Goal: Task Accomplishment & Management: Use online tool/utility

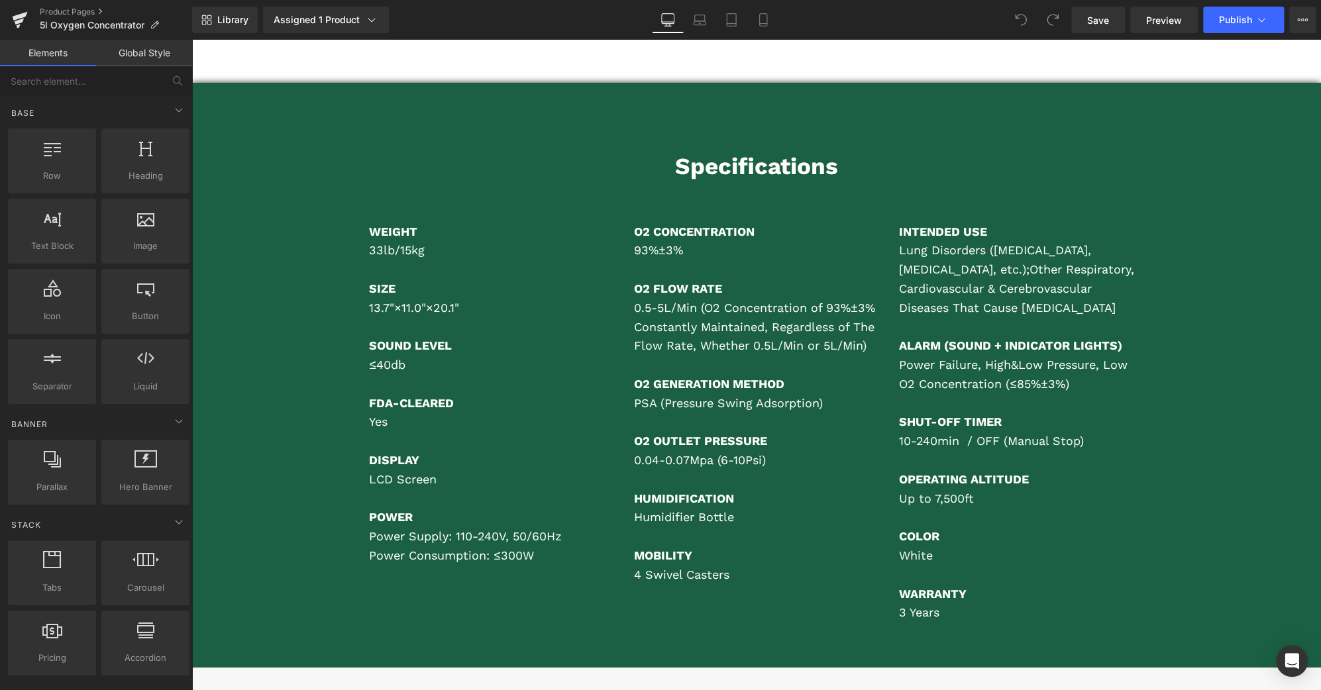
scroll to position [6535, 0]
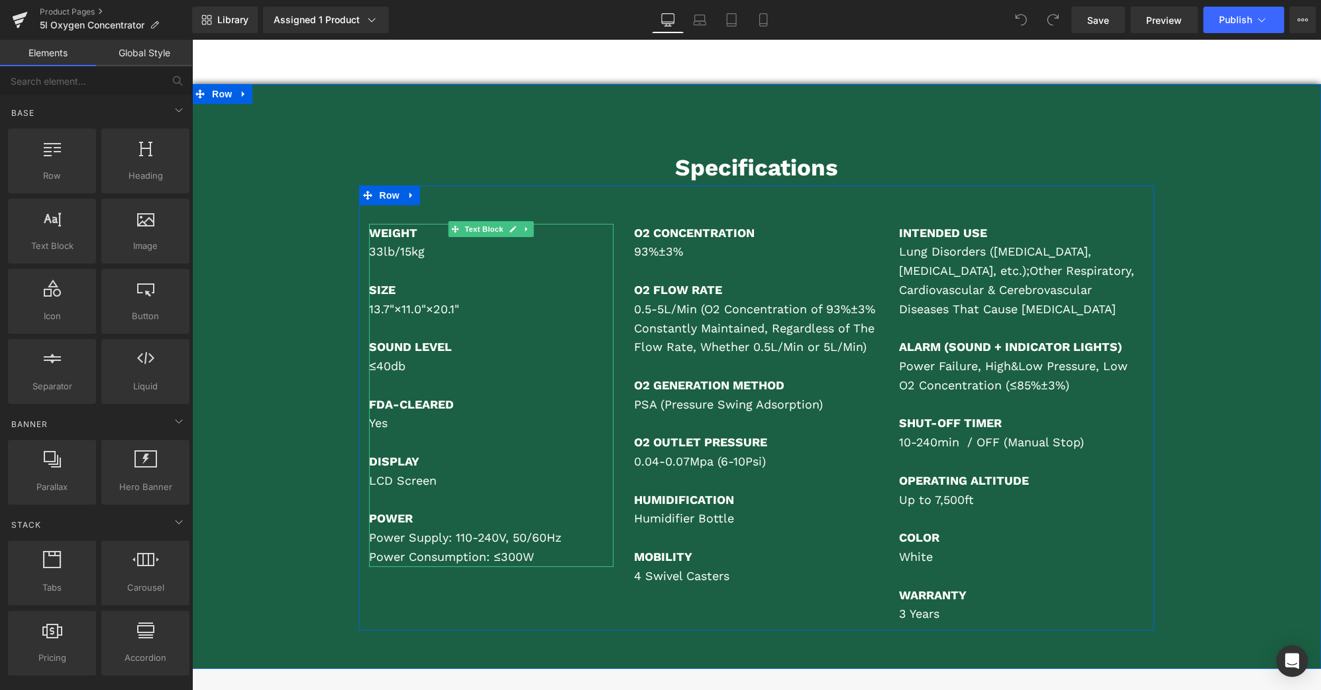
click at [423, 433] on p at bounding box center [491, 442] width 245 height 19
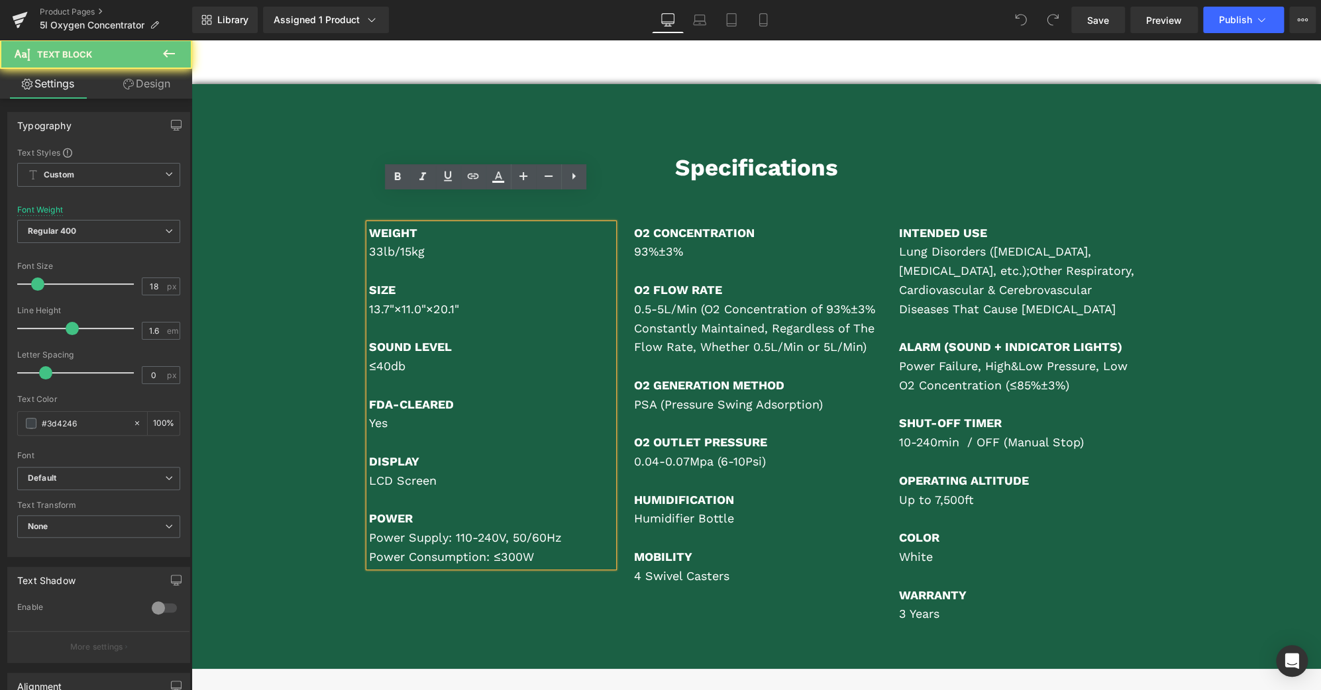
click at [415, 433] on p at bounding box center [491, 442] width 245 height 19
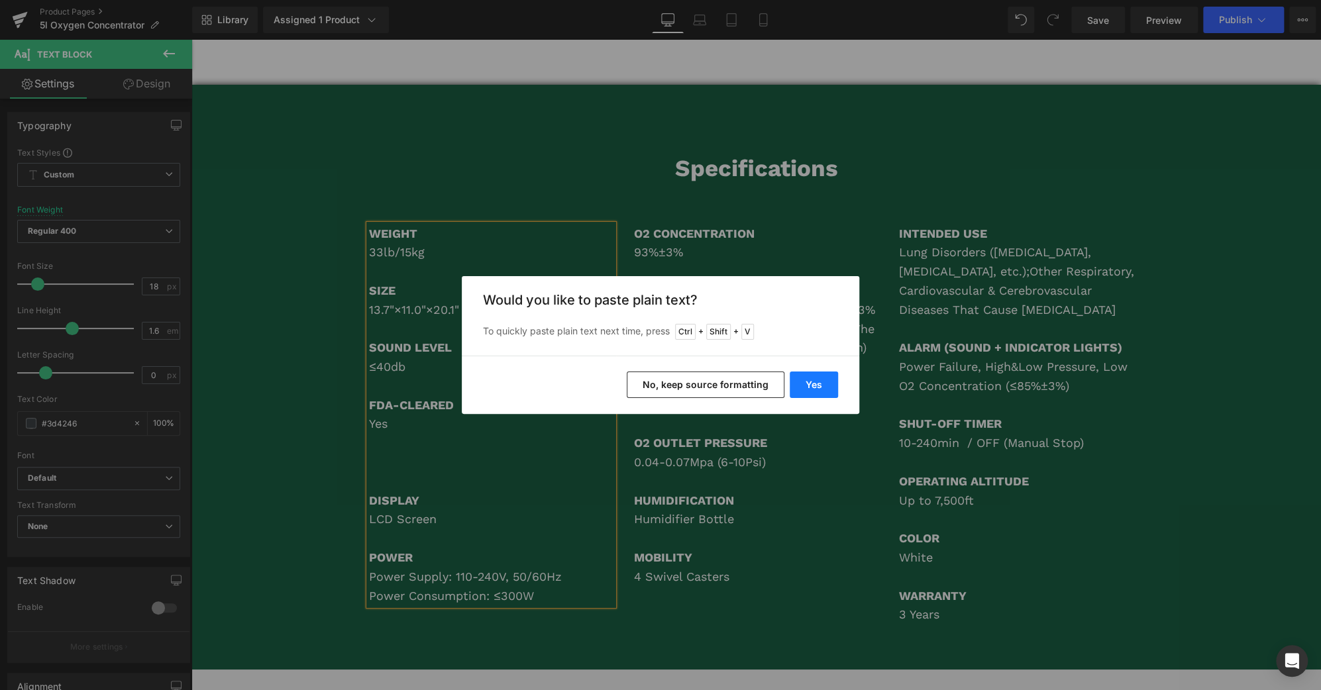
click at [821, 390] on button "Yes" at bounding box center [814, 385] width 48 height 26
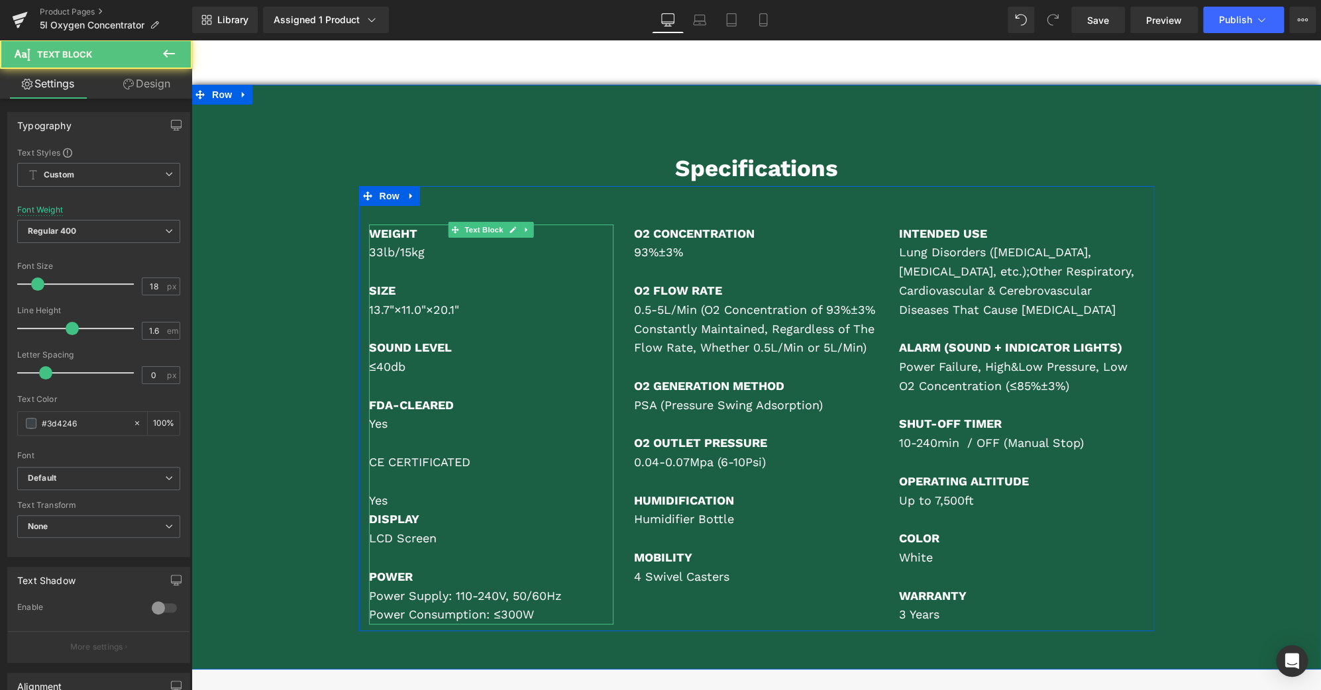
click at [404, 492] on p "Yes" at bounding box center [491, 501] width 245 height 19
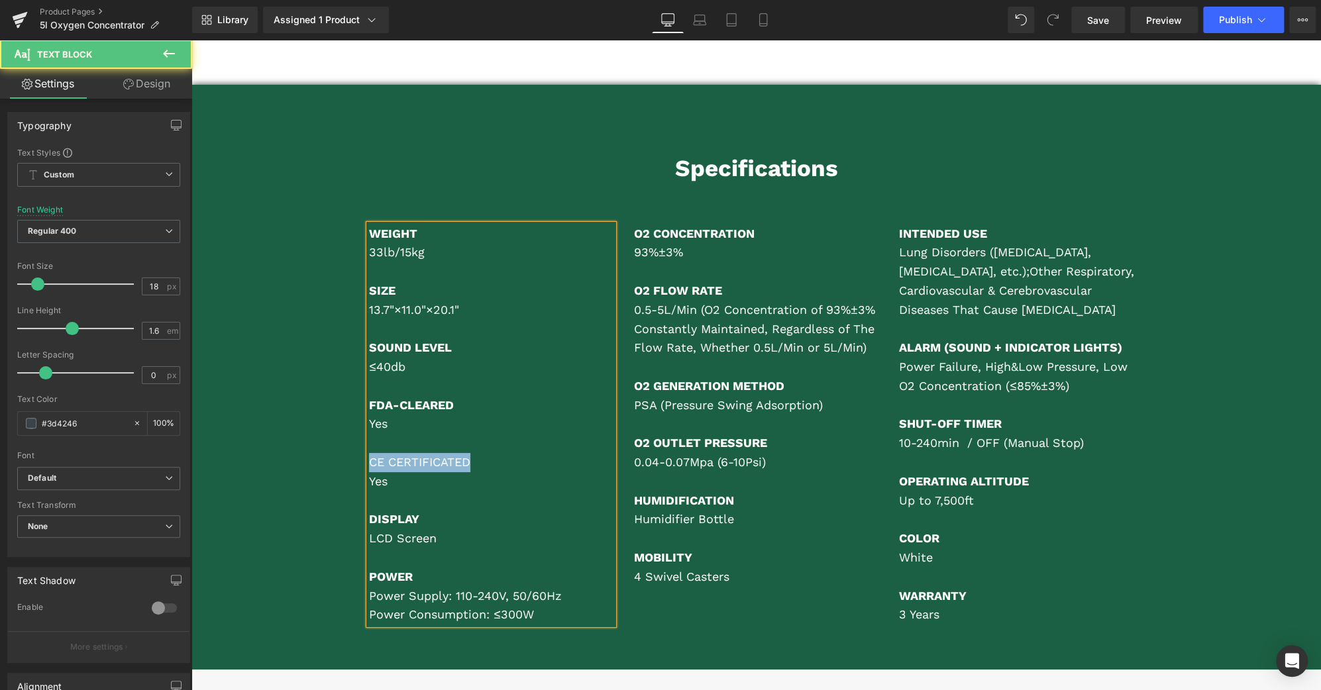
drag, startPoint x: 466, startPoint y: 433, endPoint x: 363, endPoint y: 433, distance: 102.7
click at [369, 455] on font "CE CERTIFICATED" at bounding box center [419, 462] width 101 height 14
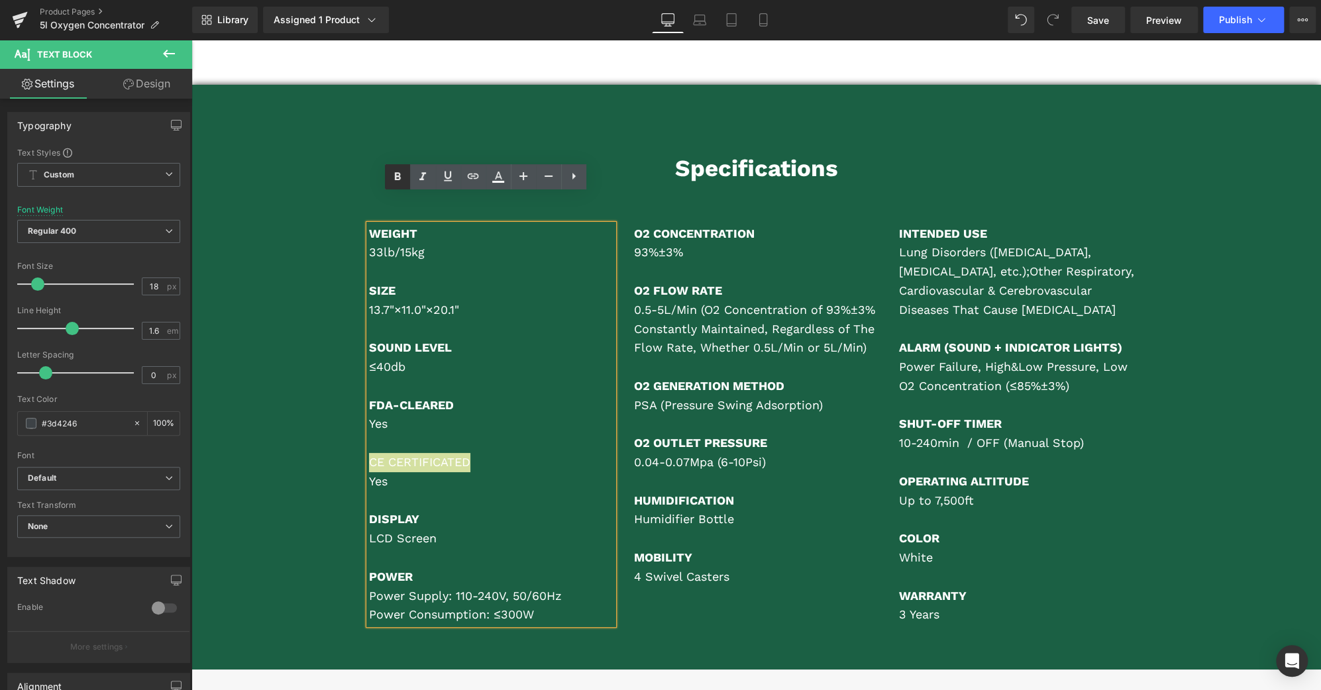
click at [386, 180] on link at bounding box center [397, 176] width 25 height 25
click at [1163, 425] on div "Specifications Heading WEIGHT 33lb/15kg SIZE 13.7"×11.0"×20.1" SOUND LEVEL ≤40d…" at bounding box center [756, 391] width 1130 height 480
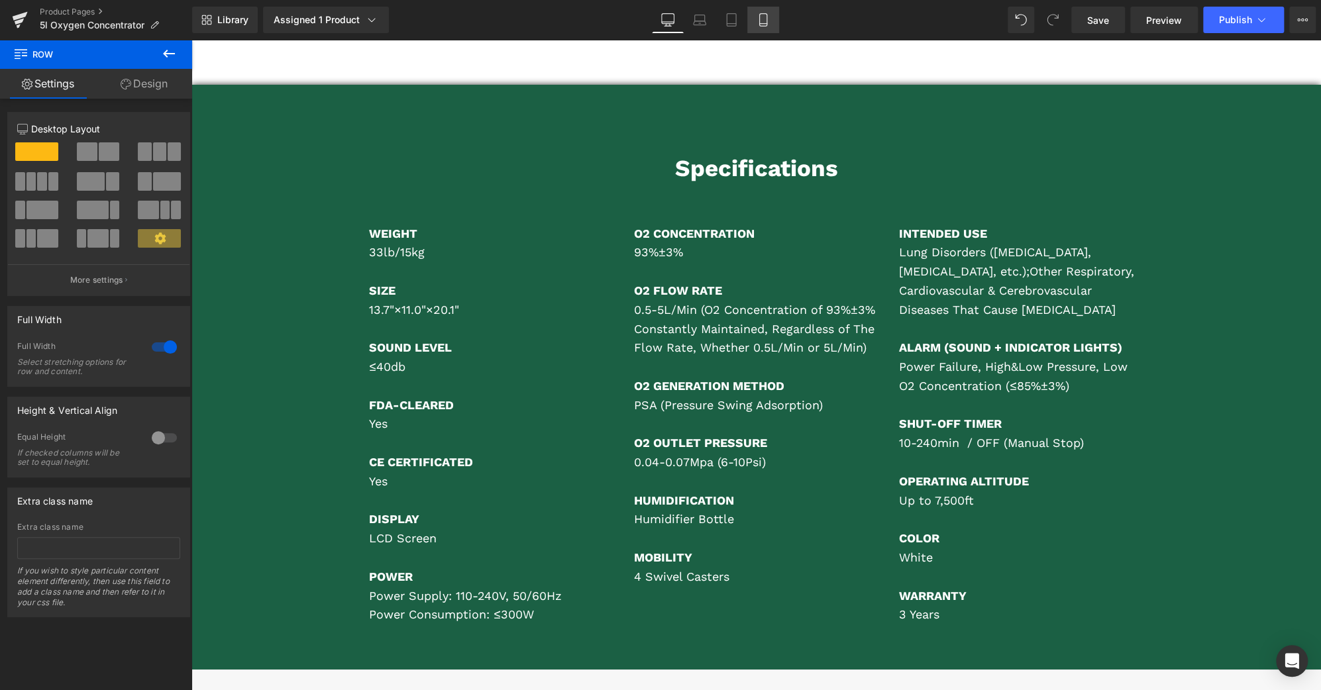
click at [776, 22] on link "Mobile" at bounding box center [763, 20] width 32 height 26
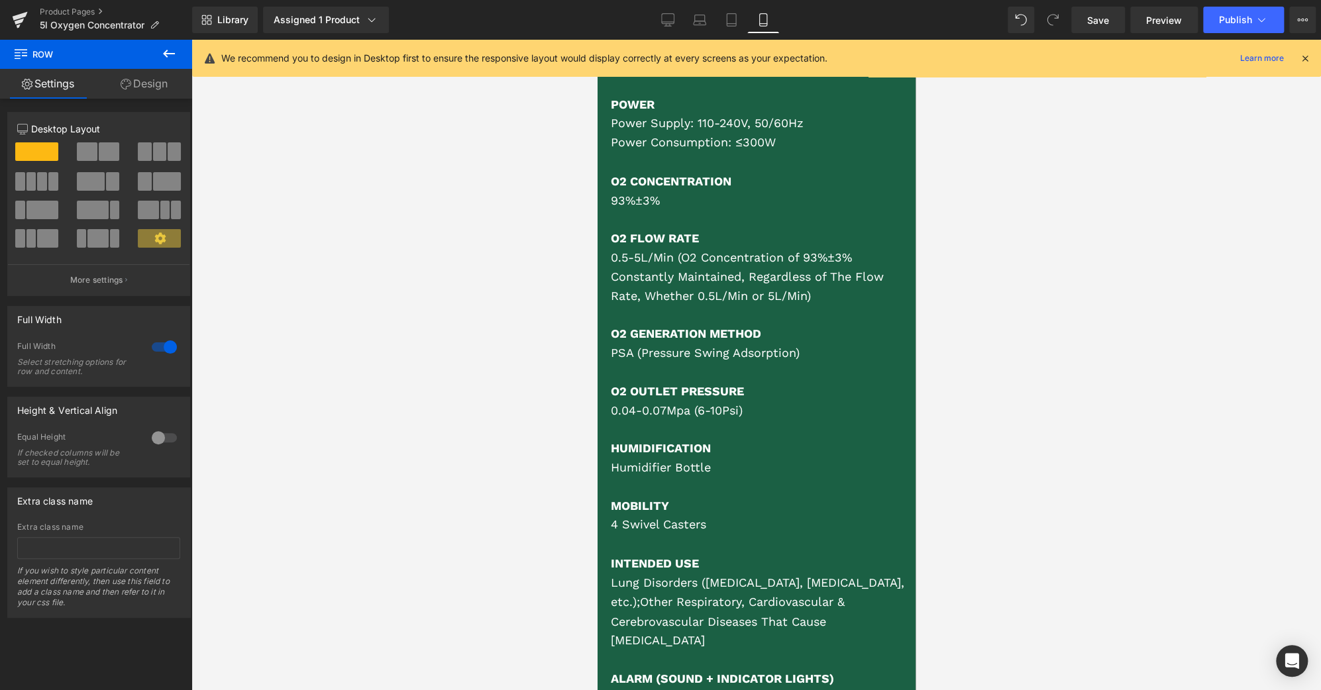
scroll to position [7674, 0]
click at [663, 18] on icon at bounding box center [667, 19] width 13 height 13
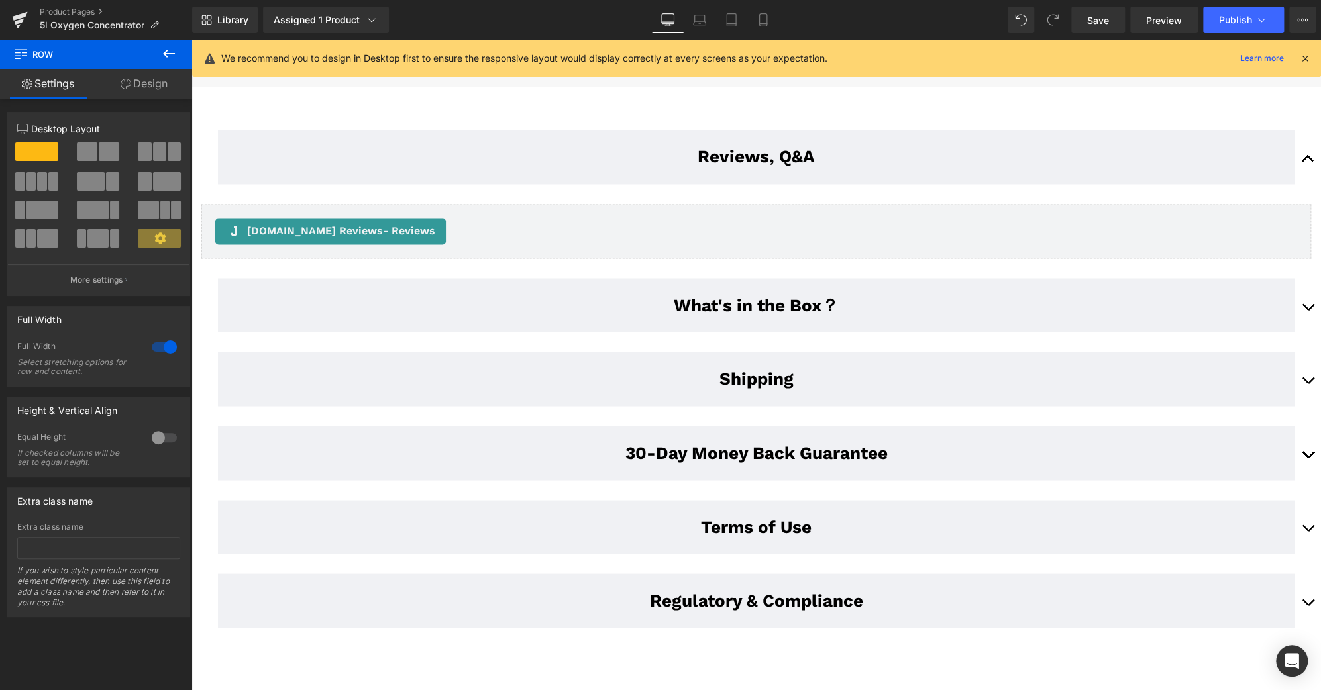
scroll to position [7989, 0]
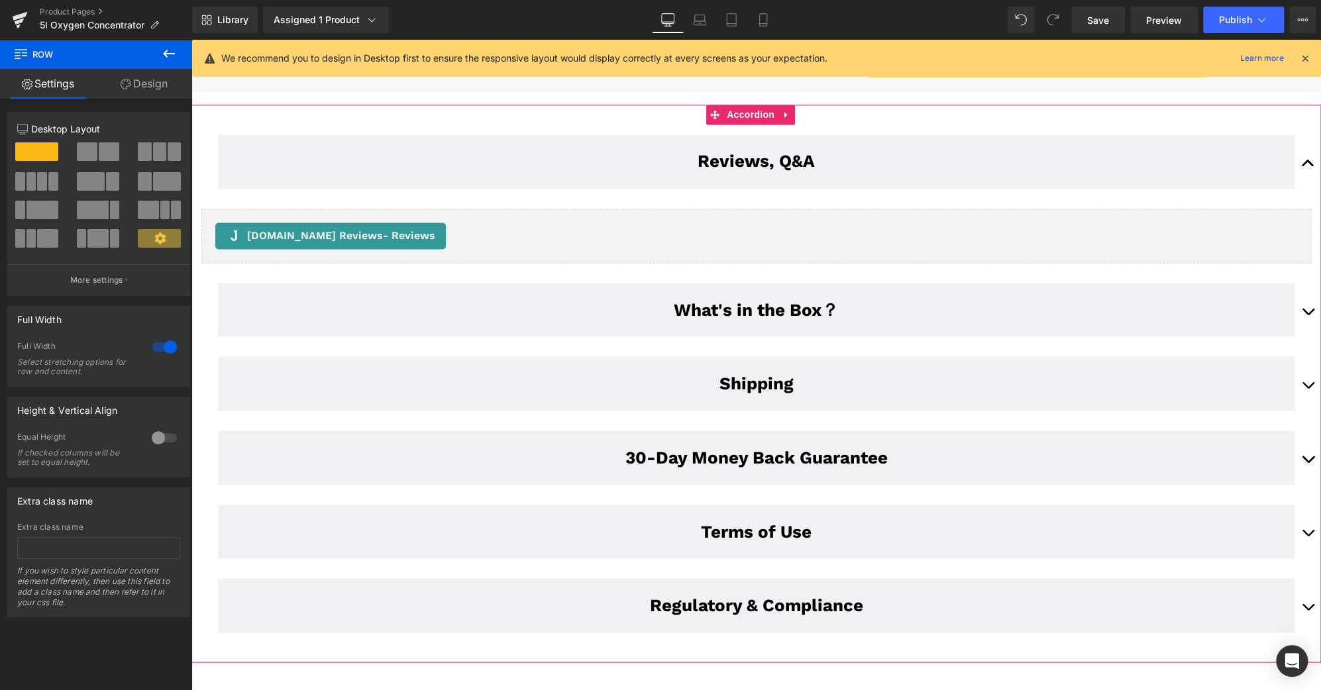
click at [1294, 346] on button "button" at bounding box center [1307, 383] width 26 height 74
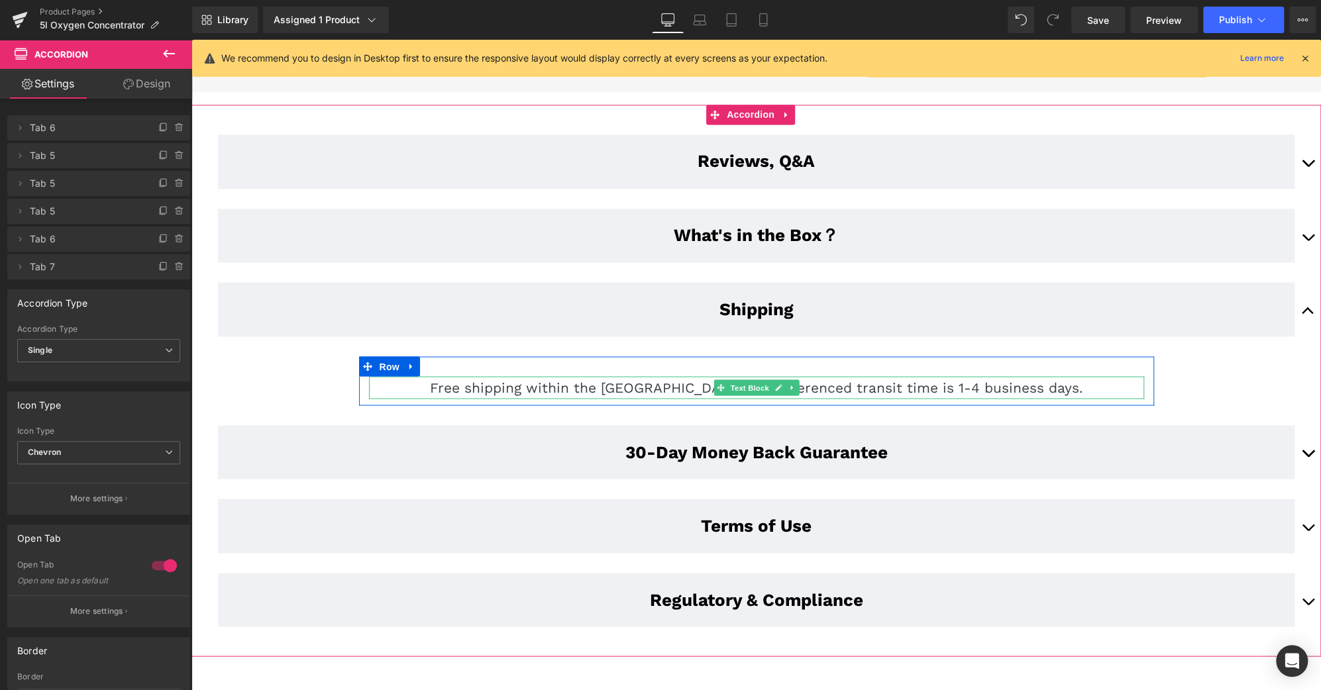
click at [1022, 376] on p "Free shipping within the [GEOGRAPHIC_DATA]. The referenced transit time is 1-4 …" at bounding box center [756, 387] width 775 height 23
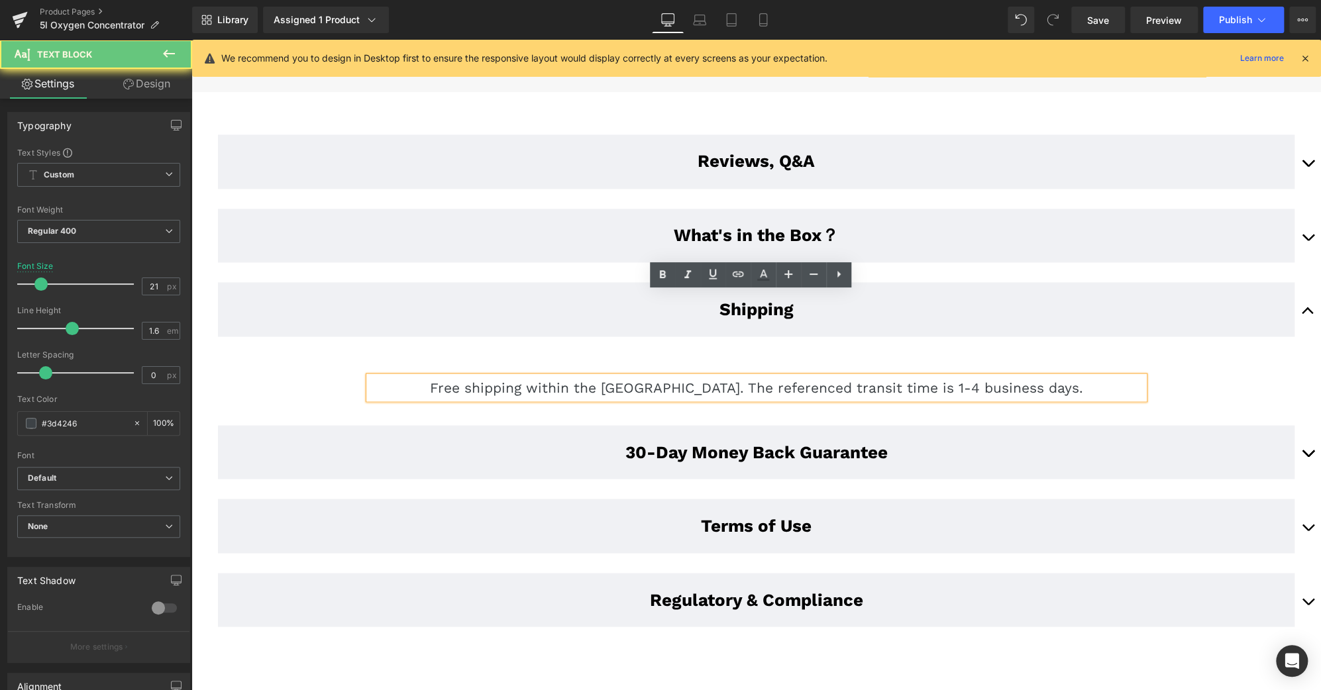
click at [1030, 376] on p "Free shipping within the [GEOGRAPHIC_DATA]. The referenced transit time is 1-4 …" at bounding box center [756, 387] width 775 height 23
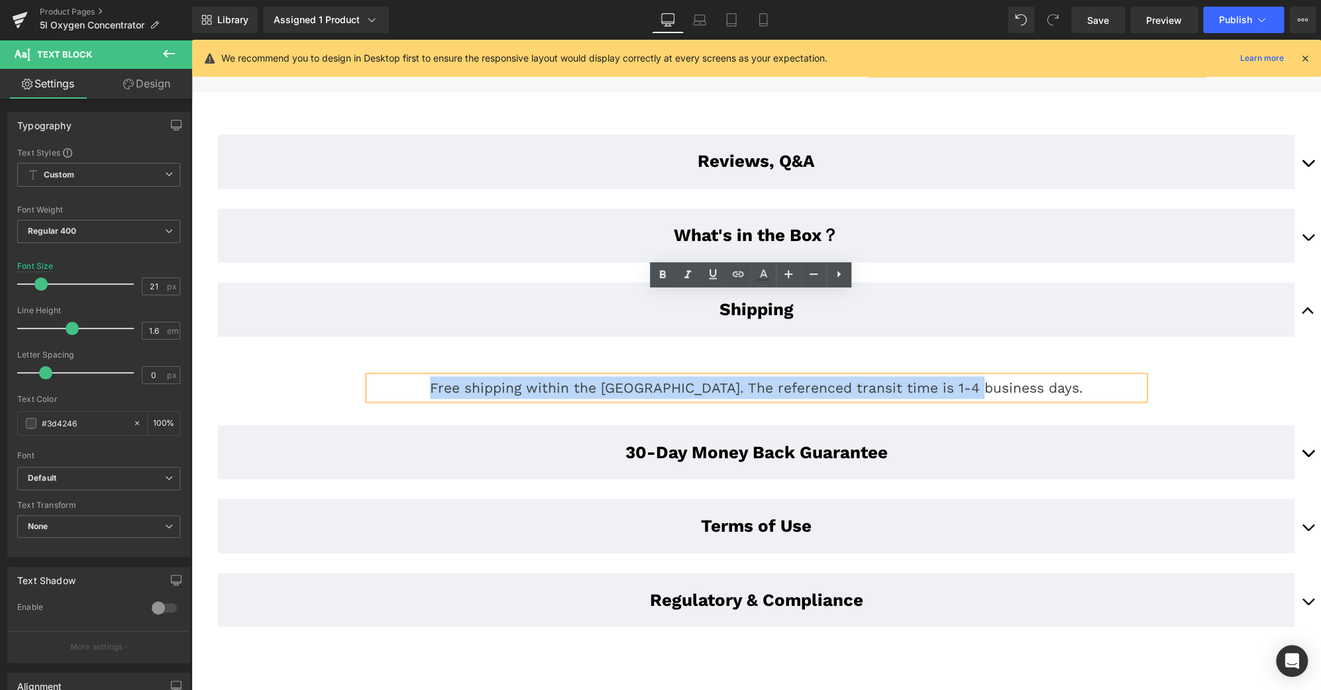
drag, startPoint x: 1030, startPoint y: 305, endPoint x: 468, endPoint y: 299, distance: 561.8
click at [468, 376] on p "Free shipping within the [GEOGRAPHIC_DATA]. The referenced transit time is 1-4 …" at bounding box center [756, 387] width 775 height 23
copy p "Free shipping within the [GEOGRAPHIC_DATA]. The referenced transit time is 1-4 …"
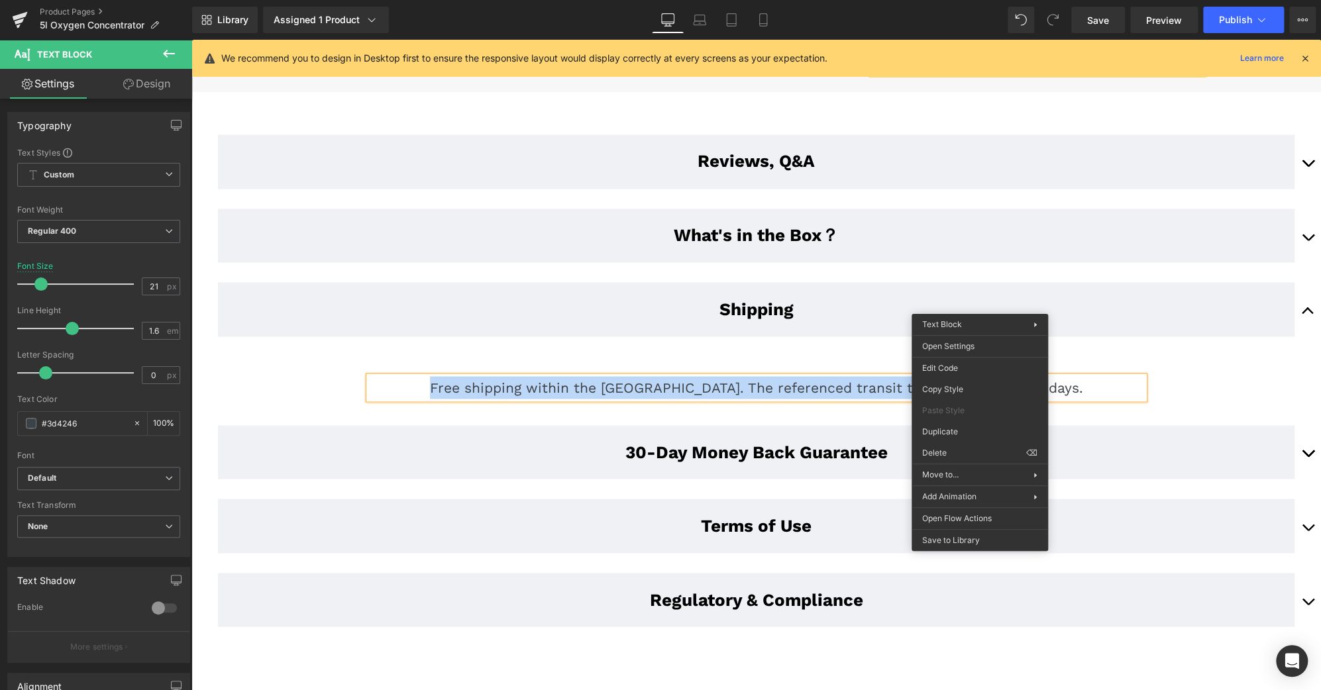
click at [788, 376] on p "Free shipping within the [GEOGRAPHIC_DATA]. The referenced transit time is 1-4 …" at bounding box center [756, 387] width 775 height 23
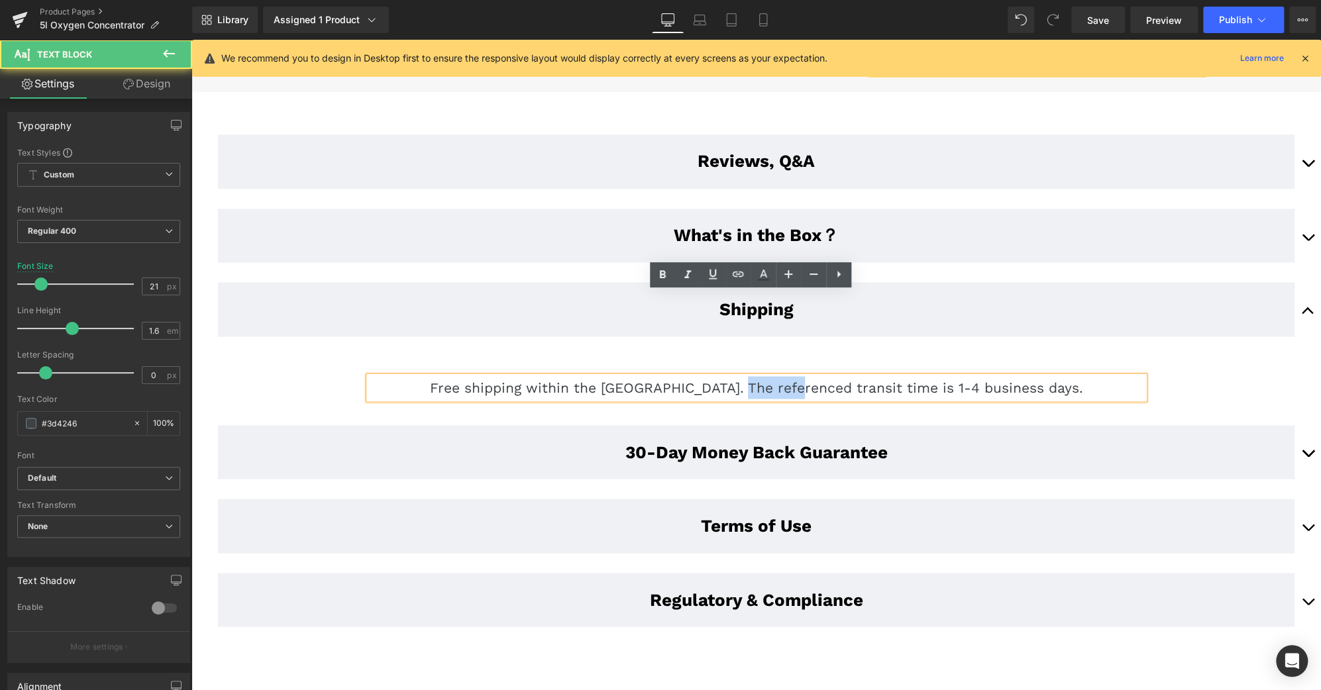
click at [788, 376] on p "Free shipping within the [GEOGRAPHIC_DATA]. The referenced transit time is 1-4 …" at bounding box center [756, 387] width 775 height 23
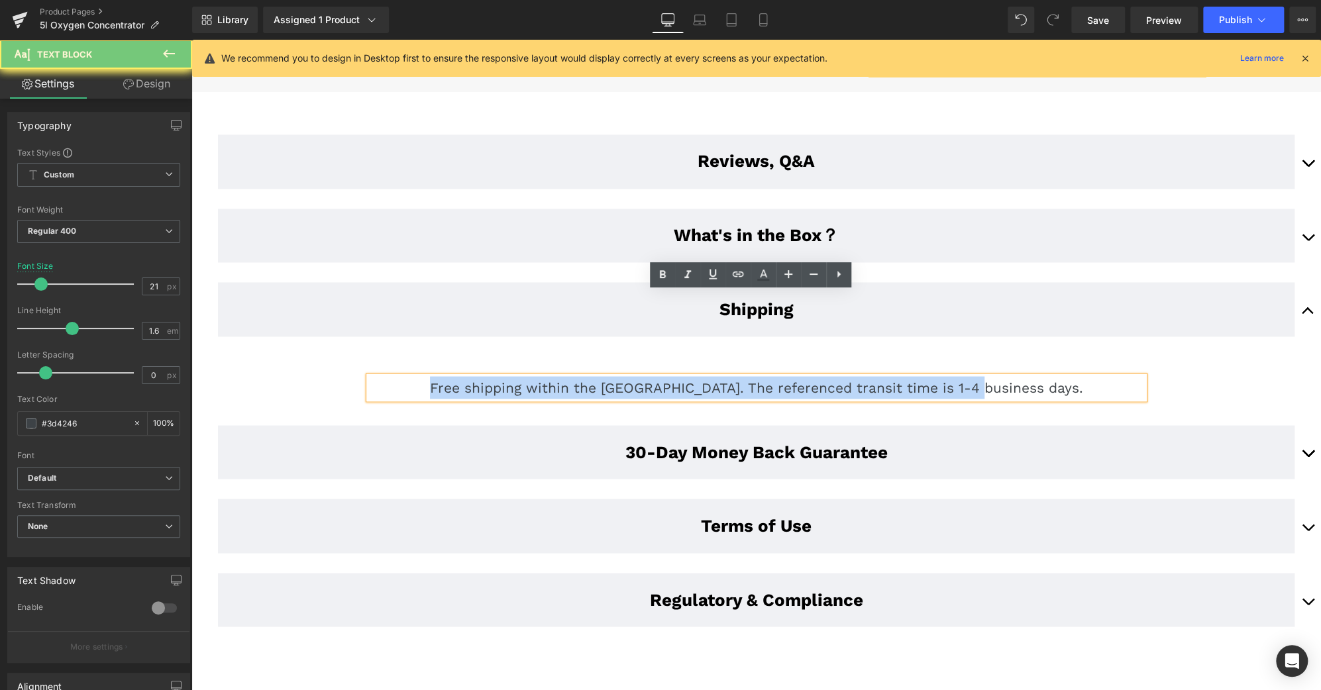
click at [788, 376] on p "Free shipping within the [GEOGRAPHIC_DATA]. The referenced transit time is 1-4 …" at bounding box center [756, 387] width 775 height 23
copy p "Free shipping within the [GEOGRAPHIC_DATA]. The referenced transit time is 1-4 …"
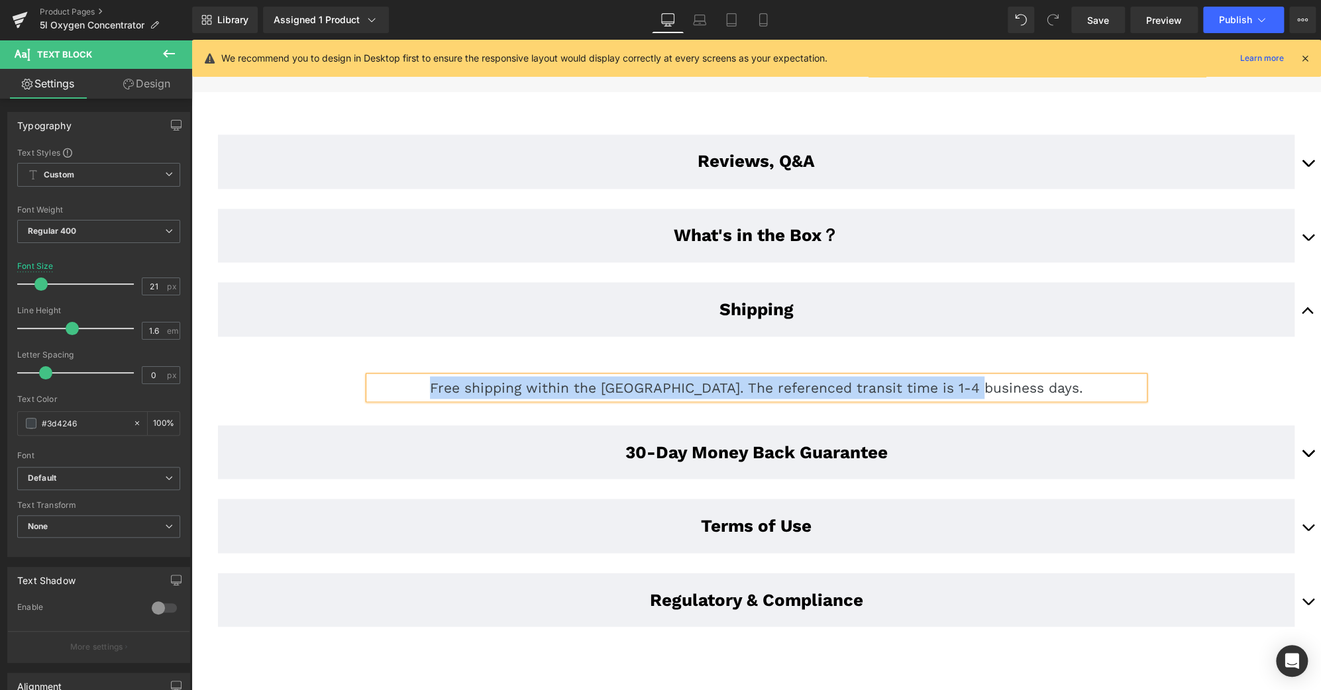
click at [1050, 376] on p "Free shipping within the [GEOGRAPHIC_DATA]. The referenced transit time is 1-4 …" at bounding box center [756, 387] width 775 height 23
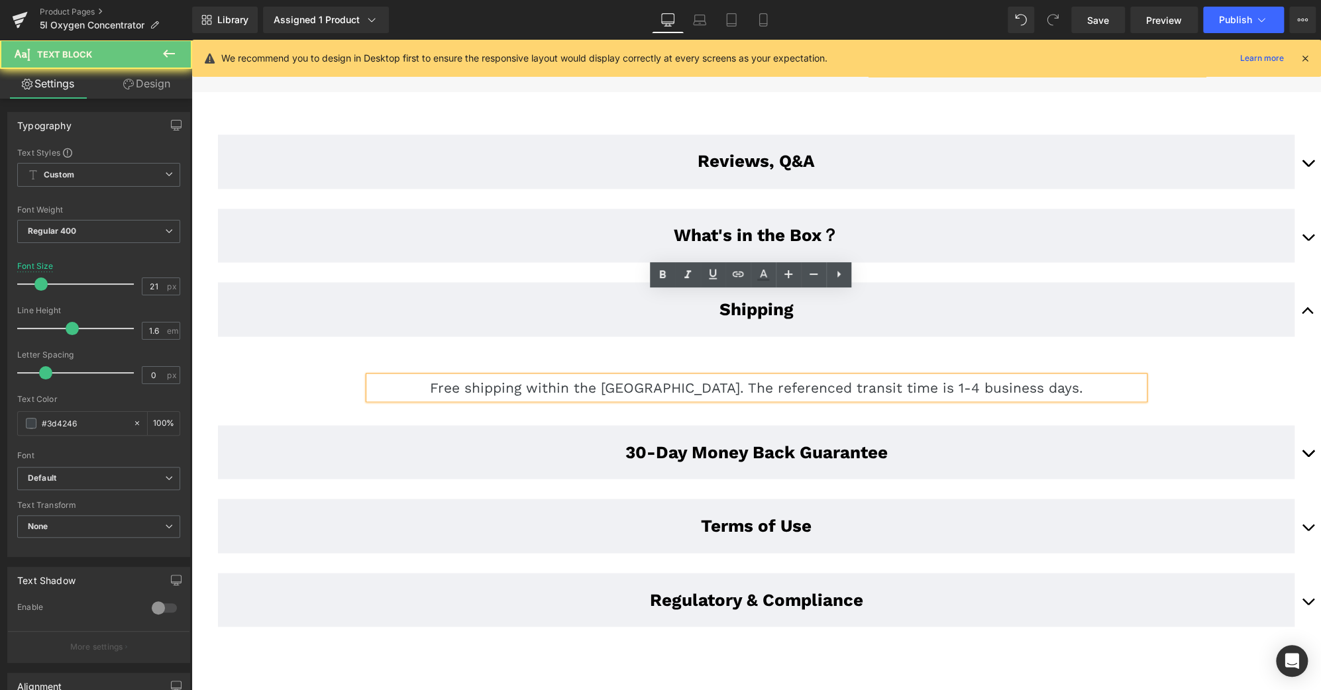
click at [990, 376] on p "Free shipping within the [GEOGRAPHIC_DATA]. The referenced transit time is 1-4 …" at bounding box center [756, 387] width 775 height 23
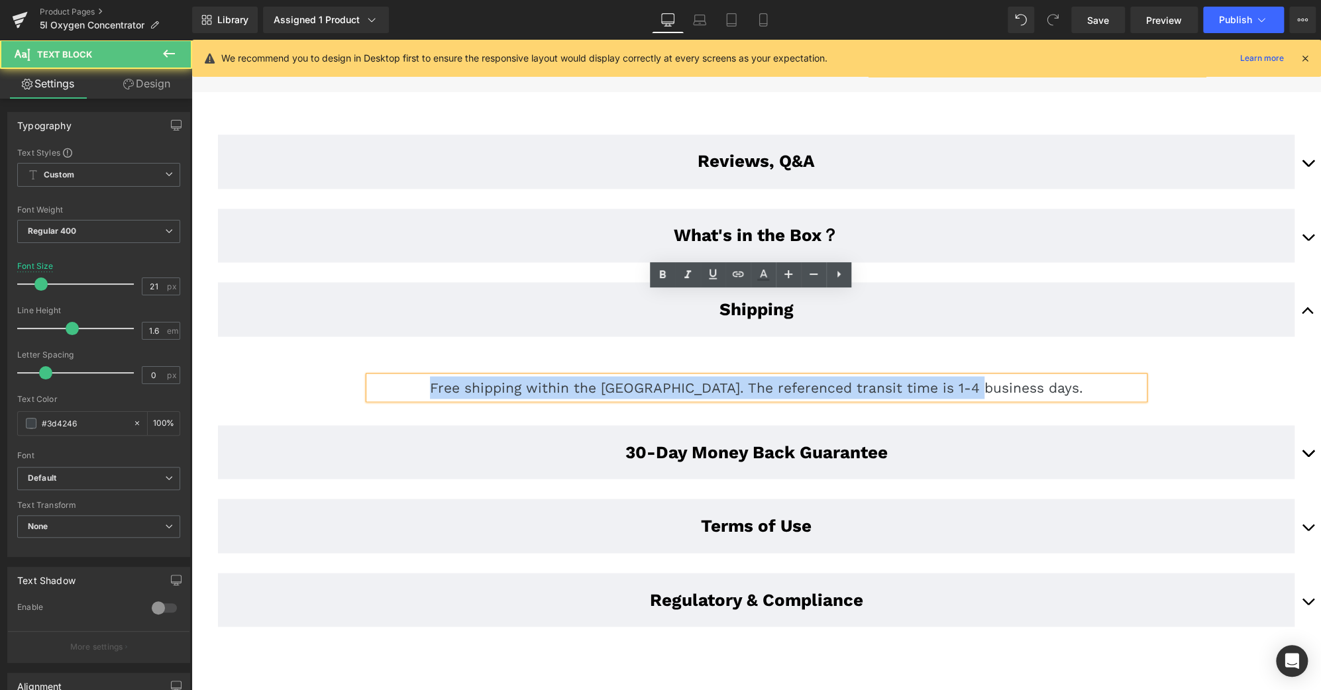
click at [990, 376] on p "Free shipping within the [GEOGRAPHIC_DATA]. The referenced transit time is 1-4 …" at bounding box center [756, 387] width 775 height 23
copy p "Free shipping within the [GEOGRAPHIC_DATA]. The referenced transit time is 1-4 …"
click at [1037, 376] on p "Free shipping within the [GEOGRAPHIC_DATA]. The referenced transit time is 1-4 …" at bounding box center [756, 387] width 775 height 23
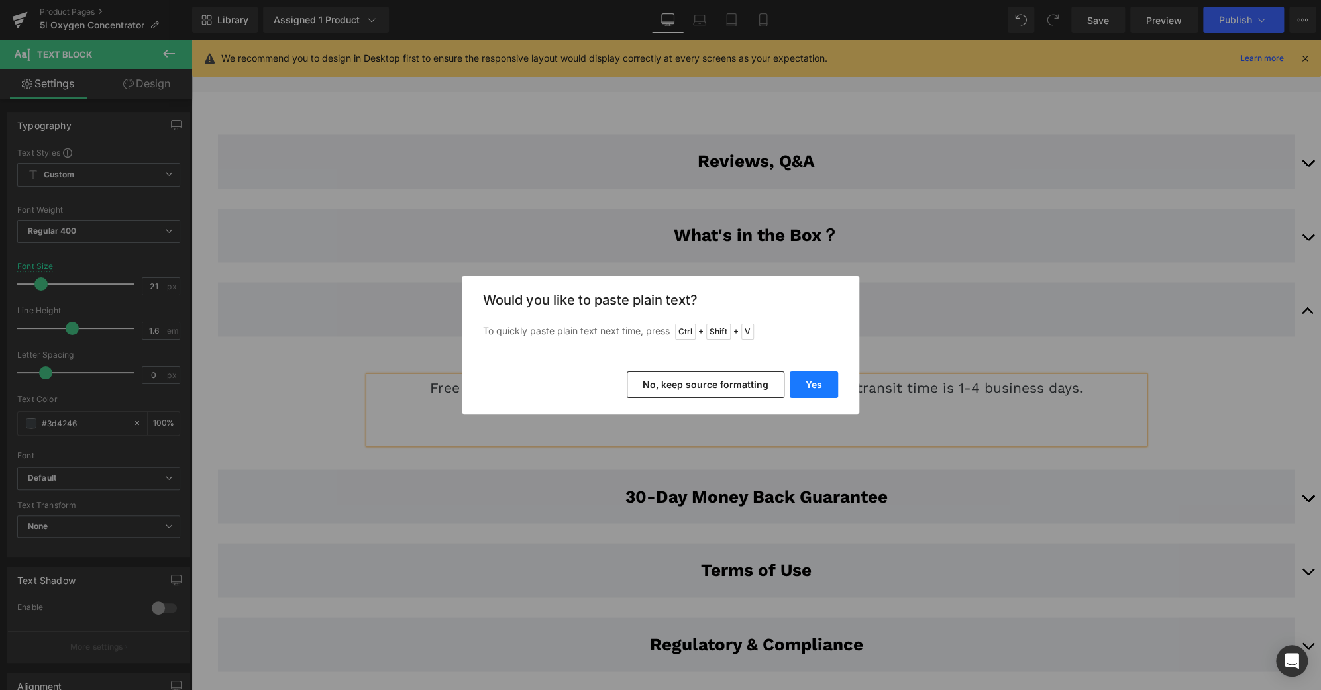
click at [835, 380] on button "Yes" at bounding box center [814, 385] width 48 height 26
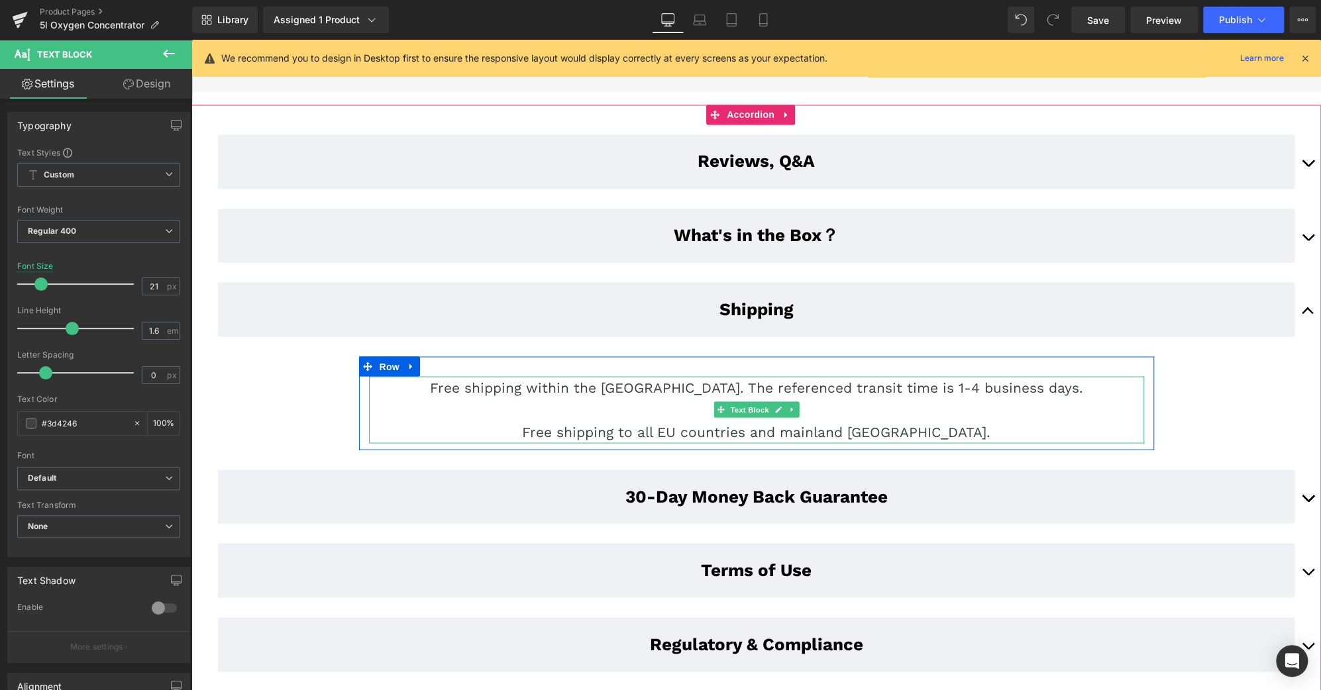
click at [672, 421] on p "Free shipping to all EU countries and mainland [GEOGRAPHIC_DATA]." at bounding box center [756, 432] width 775 height 23
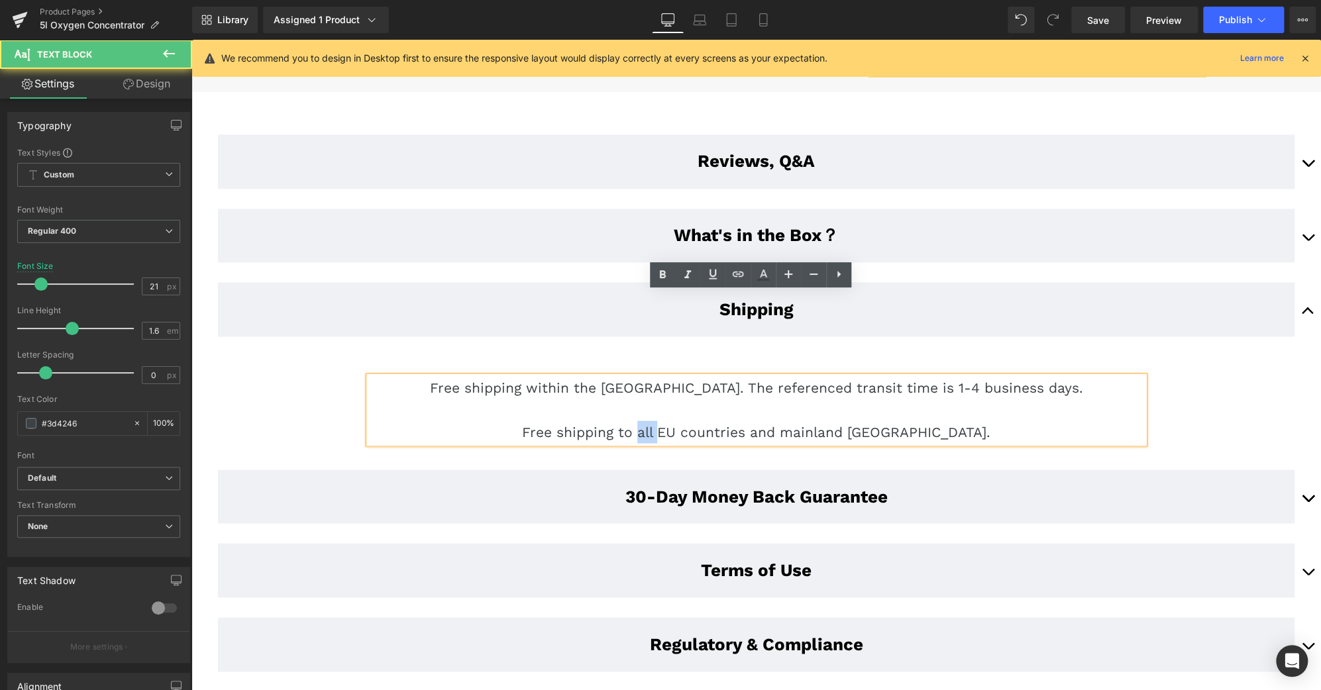
click at [672, 421] on p "Free shipping to all EU countries and mainland [GEOGRAPHIC_DATA]." at bounding box center [756, 432] width 775 height 23
click at [817, 421] on p "Free shipping to EU countries and mainland [GEOGRAPHIC_DATA]." at bounding box center [756, 432] width 775 height 23
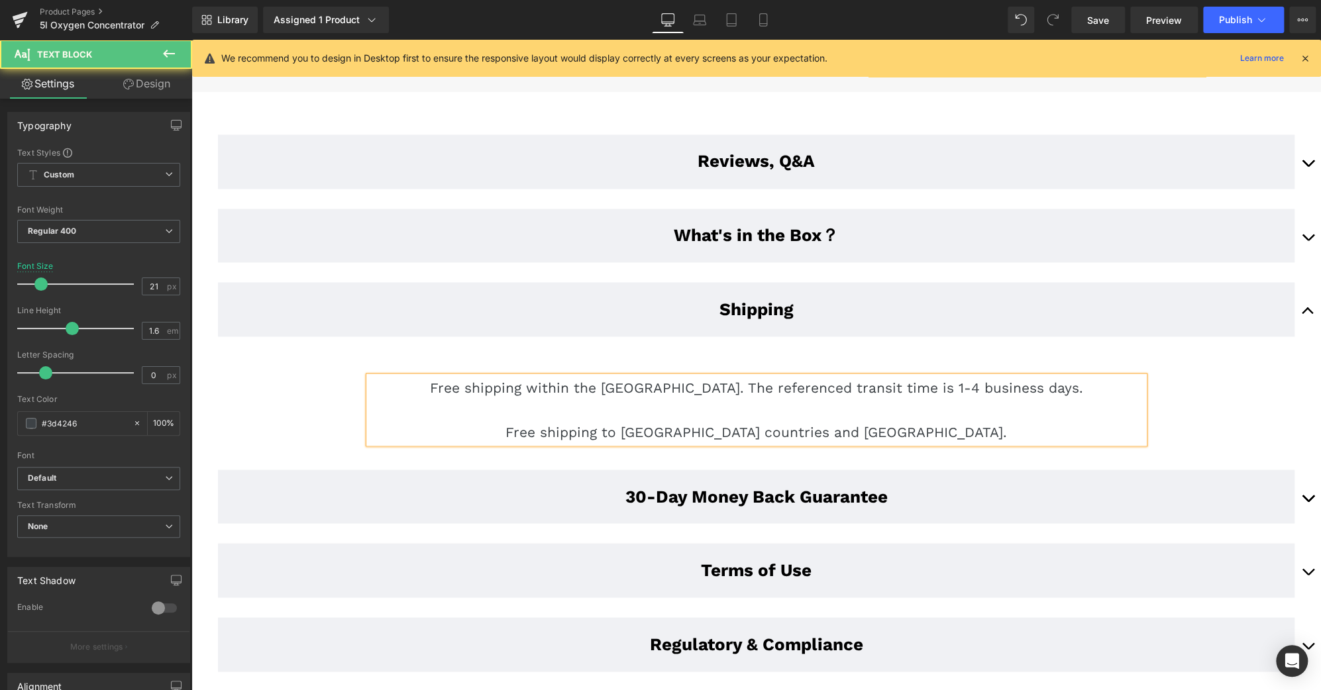
click at [958, 421] on p "Free shipping to [GEOGRAPHIC_DATA] countries and [GEOGRAPHIC_DATA]." at bounding box center [756, 432] width 775 height 23
click at [680, 376] on p "Free shipping within the [GEOGRAPHIC_DATA]. The referenced transit time is 1-4 …" at bounding box center [756, 387] width 775 height 23
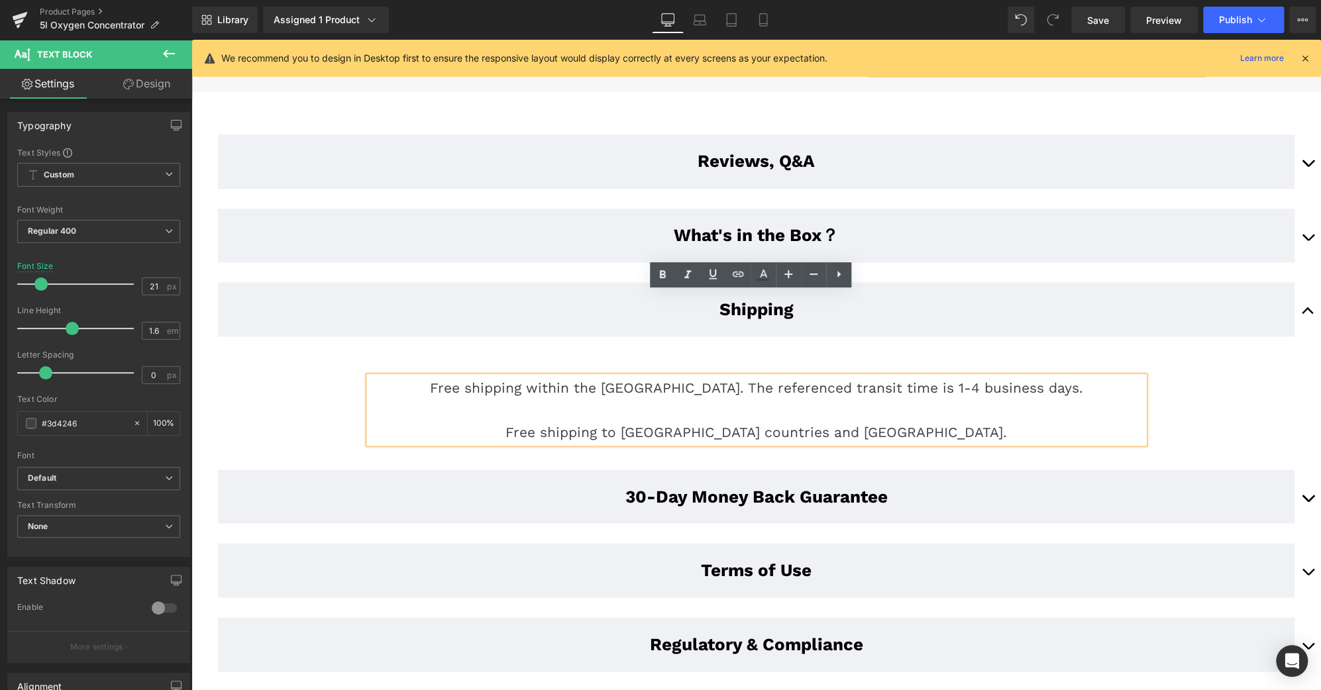
click at [804, 421] on p "Free shipping to [GEOGRAPHIC_DATA] countries and [GEOGRAPHIC_DATA]." at bounding box center [756, 432] width 775 height 23
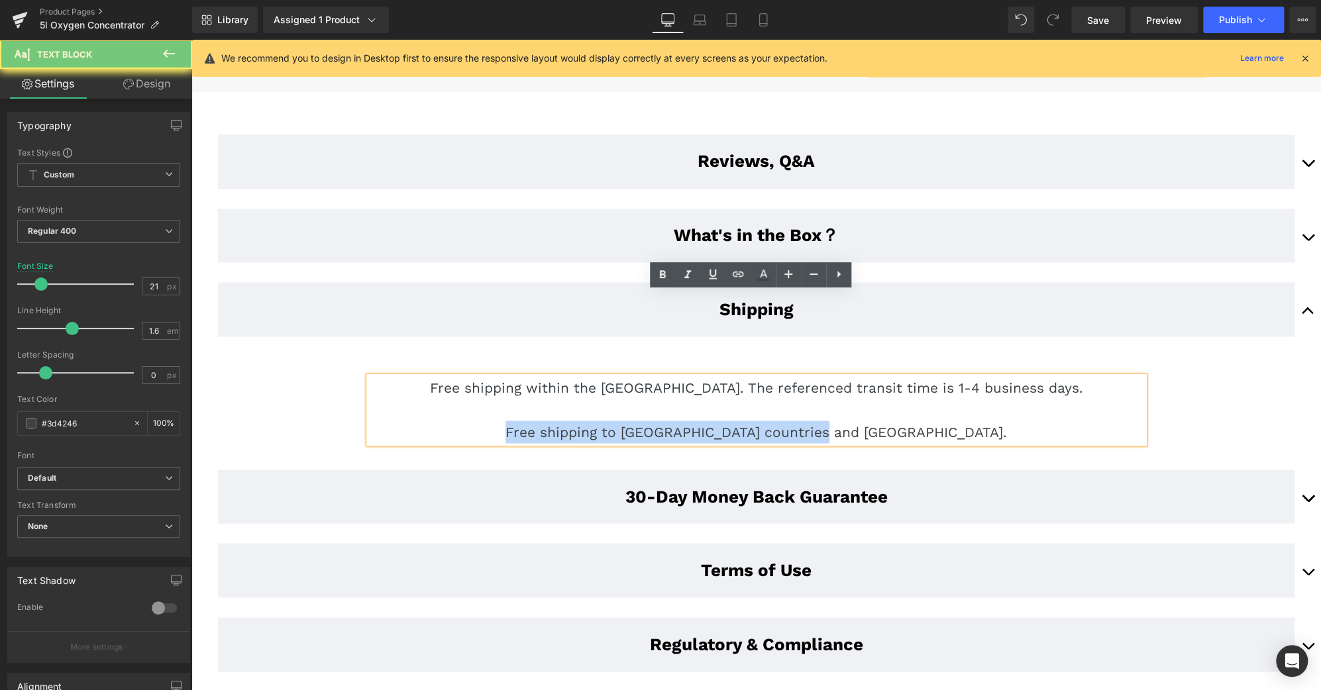
click at [804, 421] on p "Free shipping to [GEOGRAPHIC_DATA] countries and [GEOGRAPHIC_DATA]." at bounding box center [756, 432] width 775 height 23
click at [906, 421] on p "Free shipping to [GEOGRAPHIC_DATA] countries and [GEOGRAPHIC_DATA]." at bounding box center [756, 432] width 775 height 23
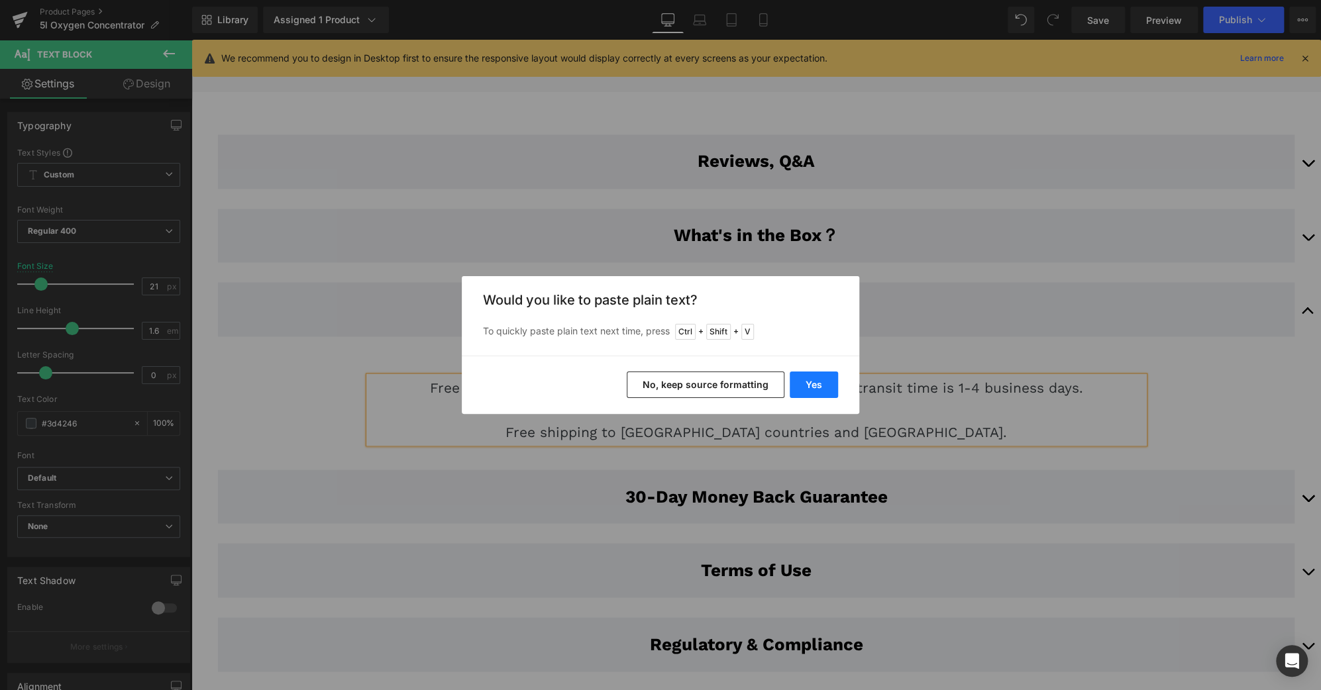
click at [807, 388] on button "Yes" at bounding box center [814, 385] width 48 height 26
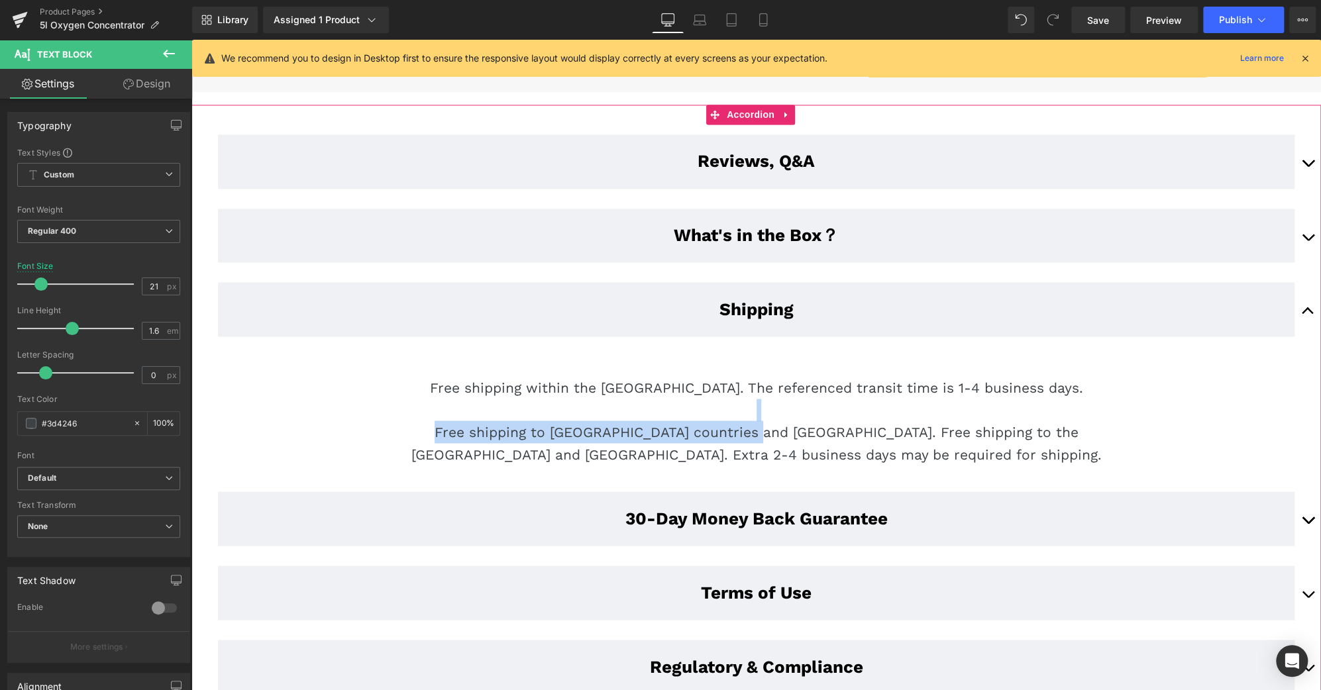
drag, startPoint x: 674, startPoint y: 346, endPoint x: 297, endPoint y: 329, distance: 378.0
click at [297, 346] on article "Free shipping within the [GEOGRAPHIC_DATA]. The referenced transit time is 1-4 …" at bounding box center [756, 413] width 1130 height 135
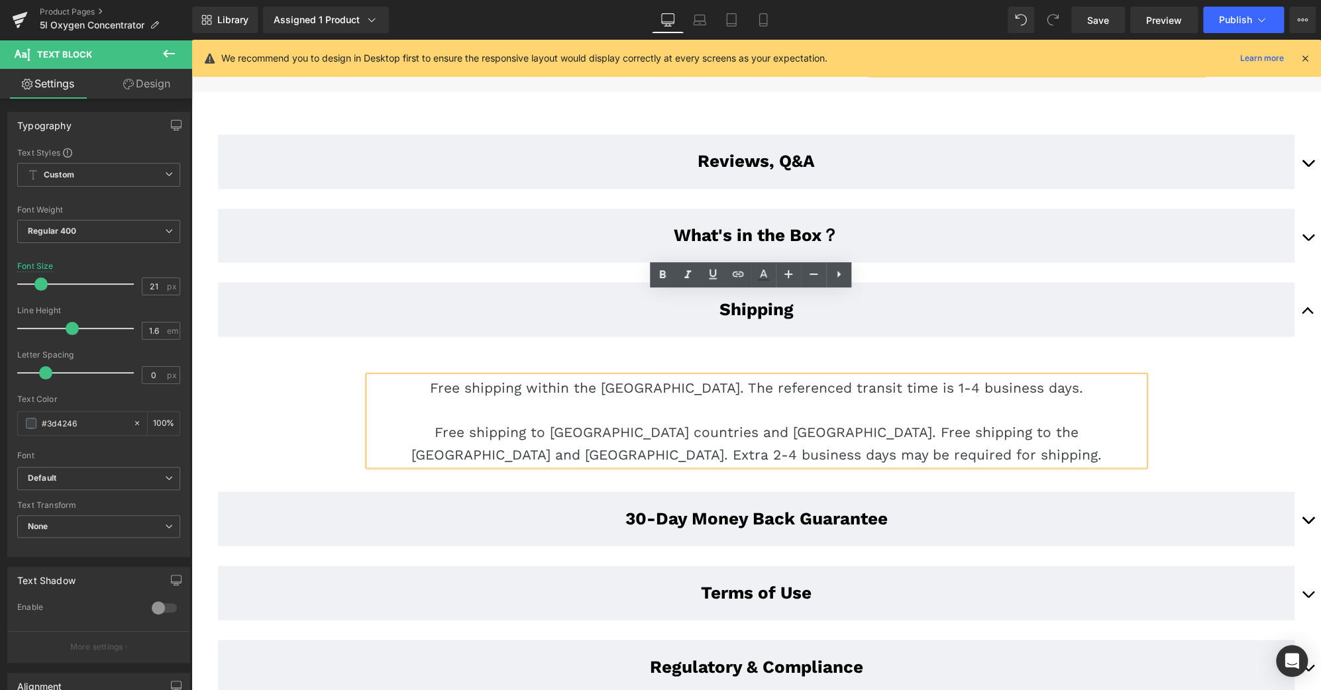
click at [719, 421] on p "Free shipping to [GEOGRAPHIC_DATA] countries and [GEOGRAPHIC_DATA]. Free shippi…" at bounding box center [756, 443] width 775 height 44
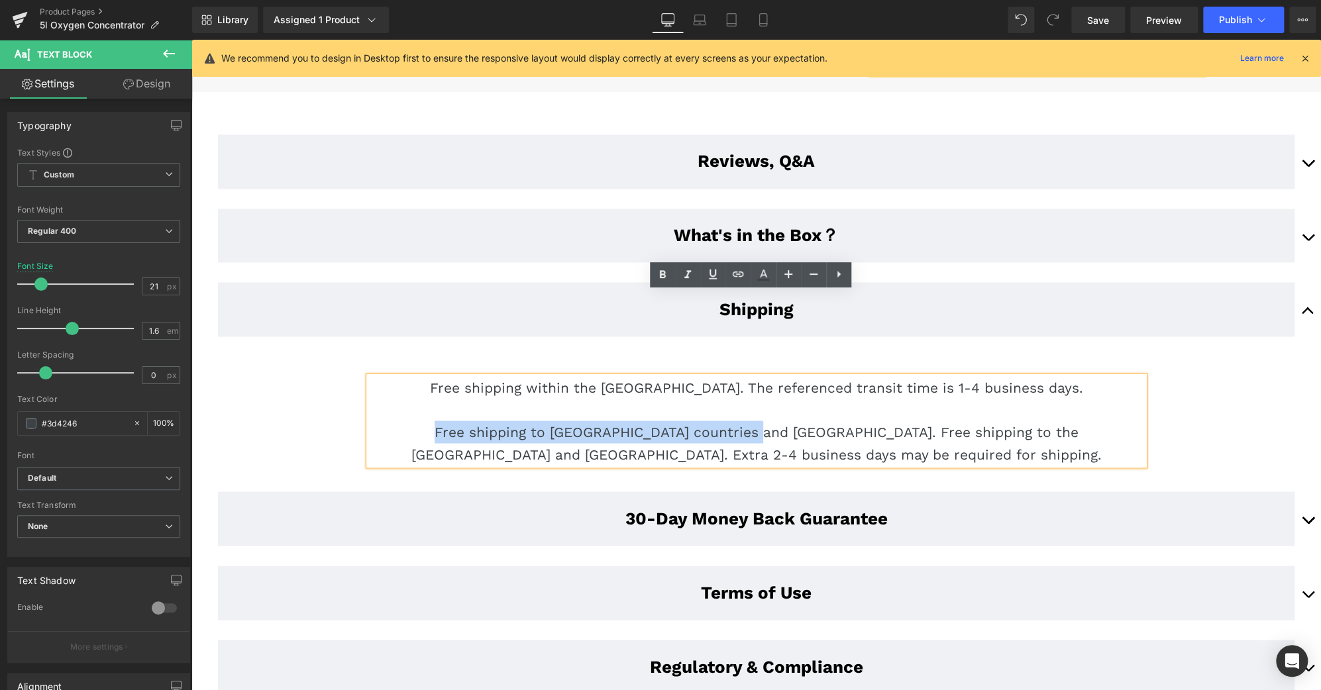
drag, startPoint x: 673, startPoint y: 350, endPoint x: 367, endPoint y: 357, distance: 306.1
click at [369, 421] on p "Free shipping to [GEOGRAPHIC_DATA] countries and [GEOGRAPHIC_DATA]. Free shippi…" at bounding box center [756, 443] width 775 height 44
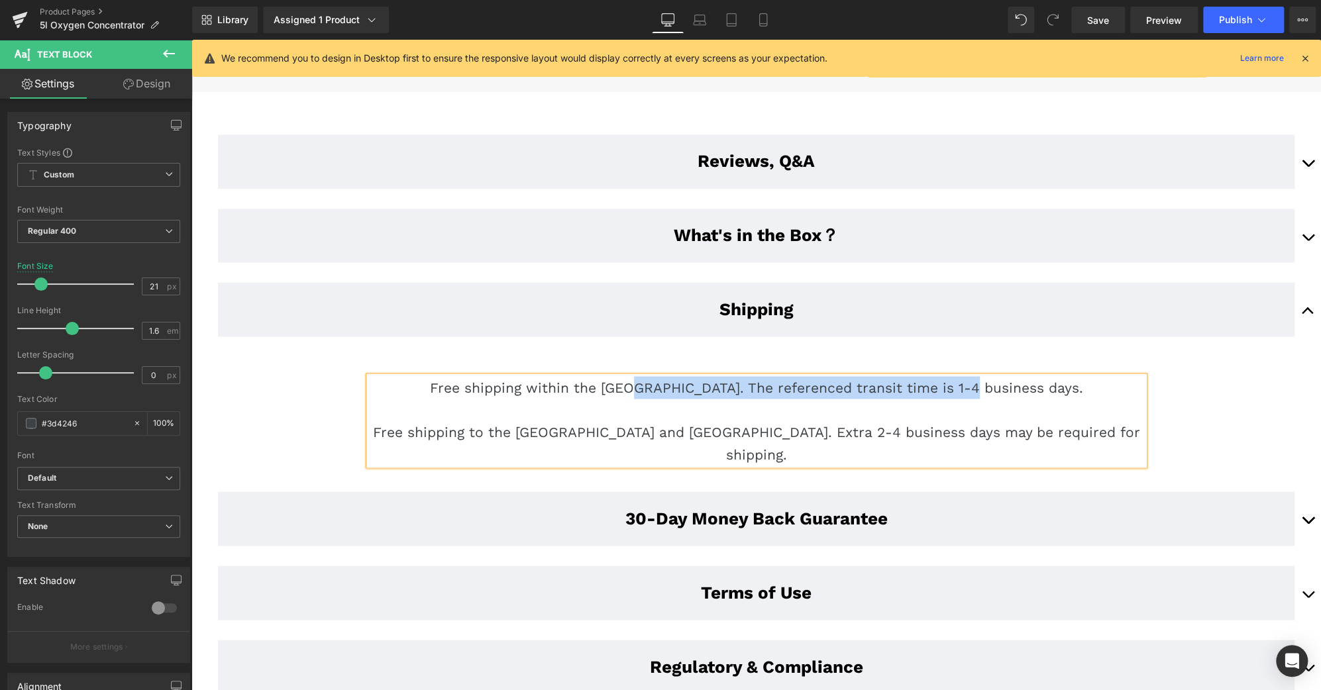
drag, startPoint x: 682, startPoint y: 305, endPoint x: 1011, endPoint y: 307, distance: 329.2
click at [1011, 376] on p "Free shipping within the [GEOGRAPHIC_DATA]. The referenced transit time is 1-4 …" at bounding box center [756, 387] width 775 height 23
copy p "The referenced transit time is 1-4 business days."
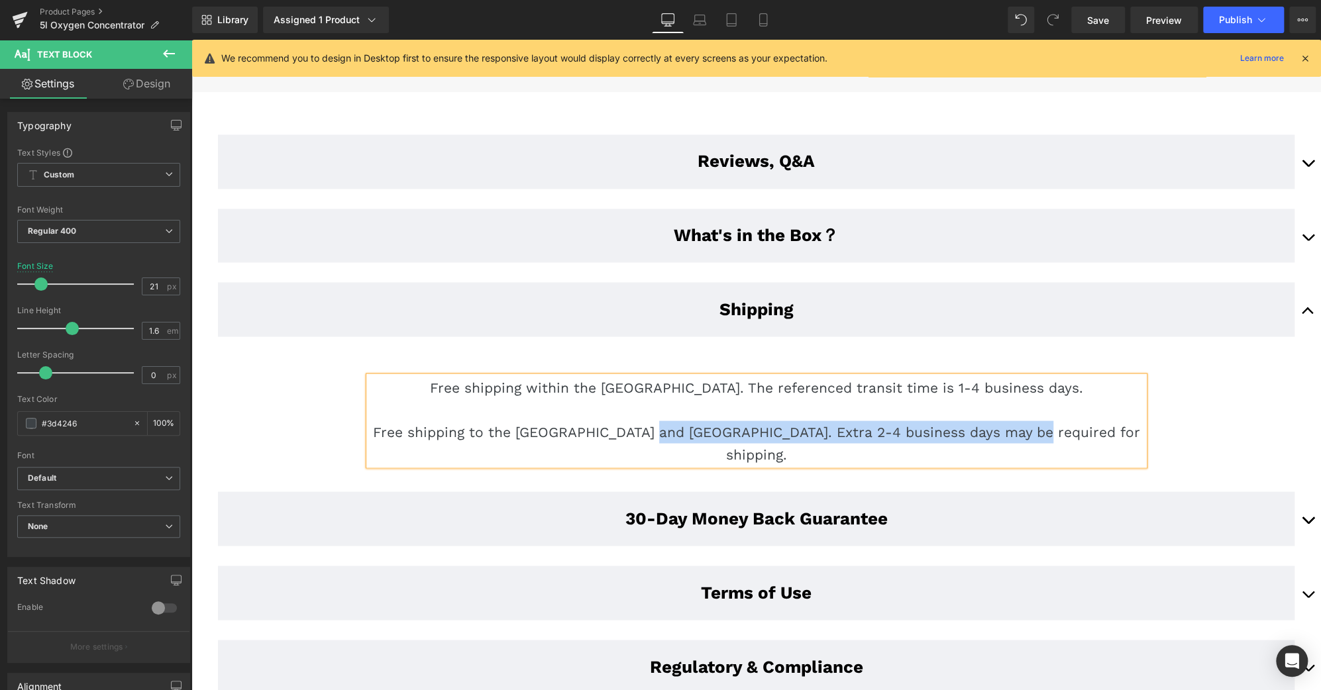
drag, startPoint x: 1079, startPoint y: 352, endPoint x: 698, endPoint y: 346, distance: 381.0
click at [698, 421] on p "Free shipping to the [GEOGRAPHIC_DATA] and [GEOGRAPHIC_DATA]. Extra 2-4 busines…" at bounding box center [756, 443] width 775 height 44
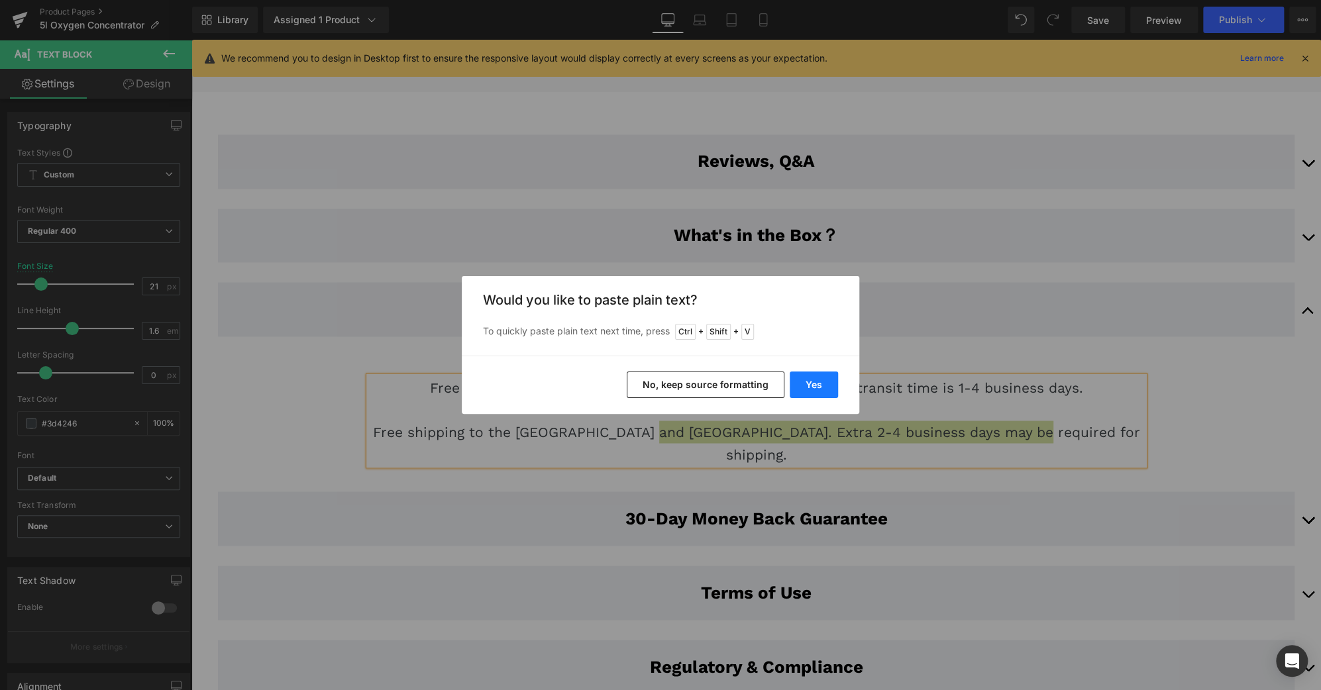
click at [825, 388] on button "Yes" at bounding box center [814, 385] width 48 height 26
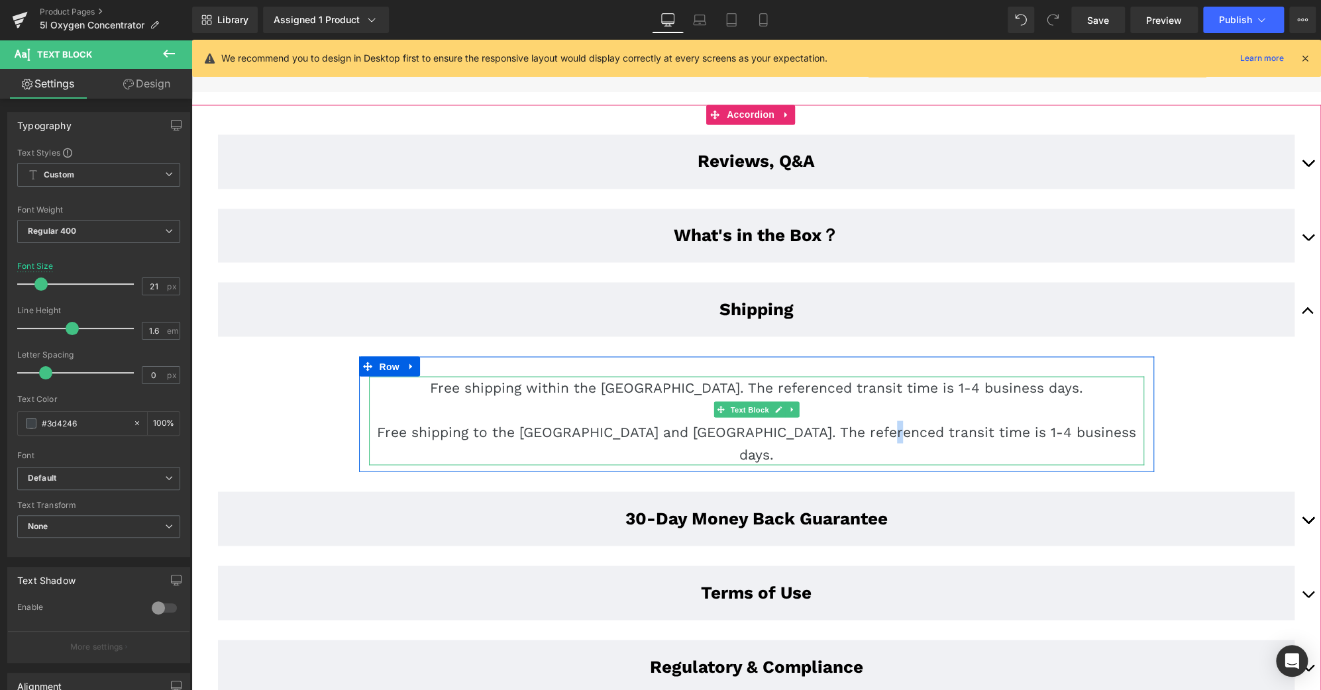
click at [923, 421] on p "Free shipping to the [GEOGRAPHIC_DATA] and [GEOGRAPHIC_DATA]. The referenced tr…" at bounding box center [756, 443] width 775 height 44
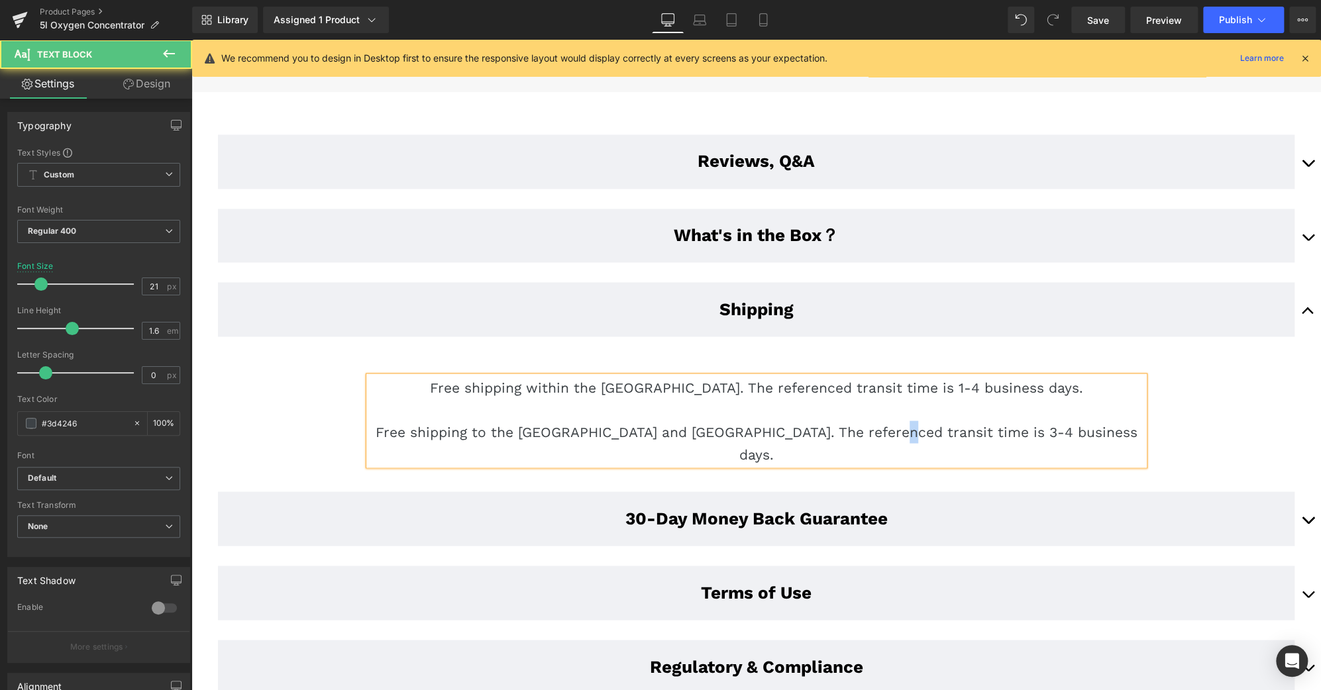
drag, startPoint x: 945, startPoint y: 348, endPoint x: 937, endPoint y: 348, distance: 8.0
click at [937, 421] on p "Free shipping to the [GEOGRAPHIC_DATA] and [GEOGRAPHIC_DATA]. The referenced tr…" at bounding box center [756, 443] width 775 height 44
click at [1273, 346] on article "Free shipping within the [GEOGRAPHIC_DATA]. The referenced transit time is 1-4 …" at bounding box center [756, 413] width 1130 height 135
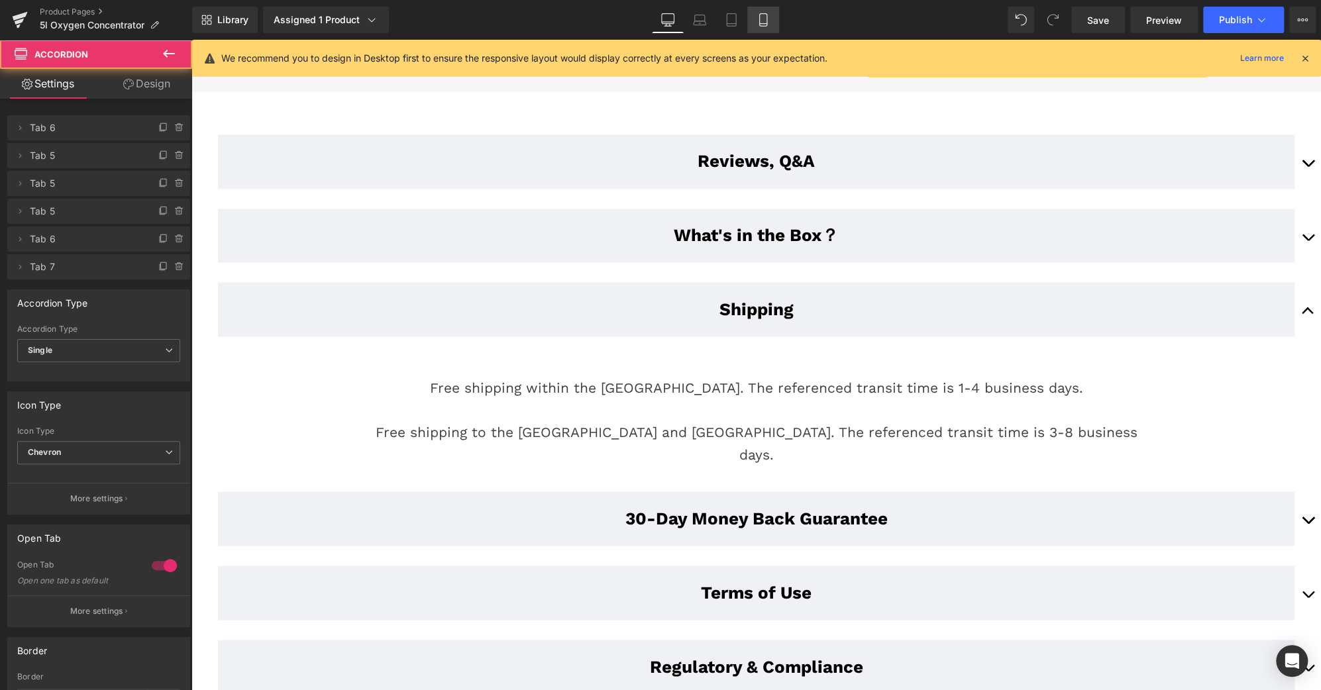
click at [761, 19] on icon at bounding box center [763, 19] width 13 height 13
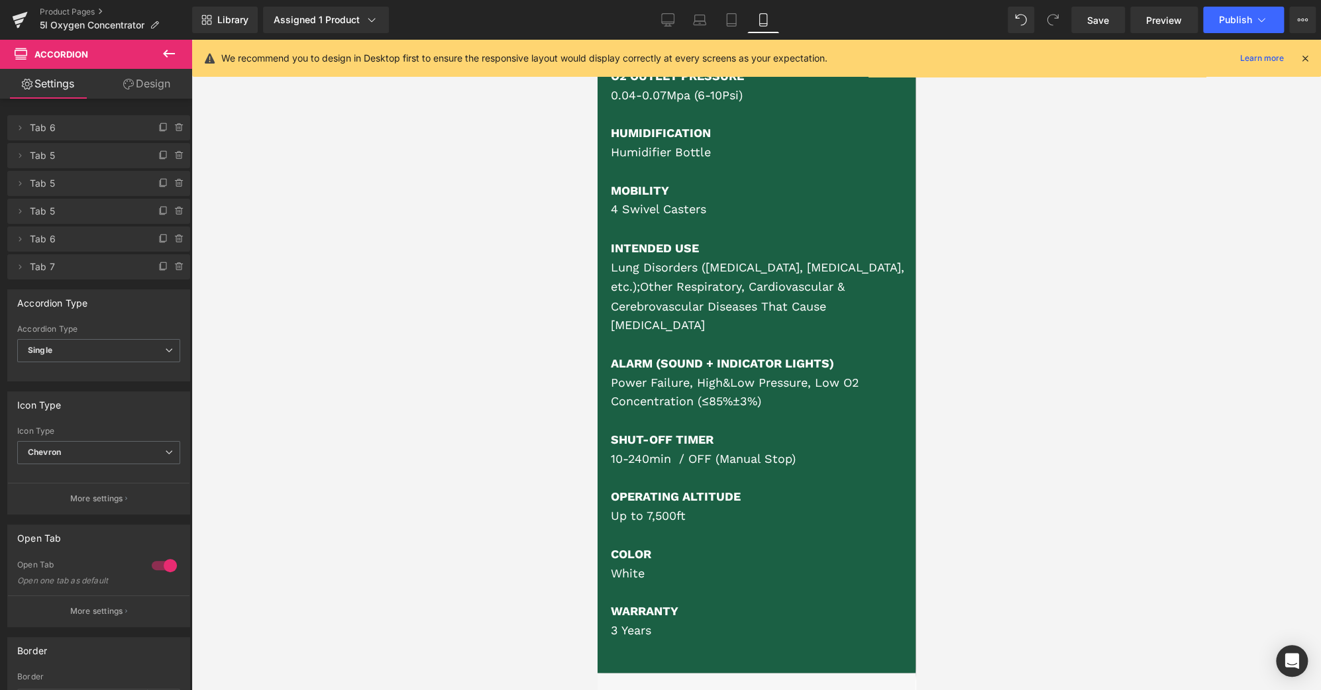
scroll to position [8971, 0]
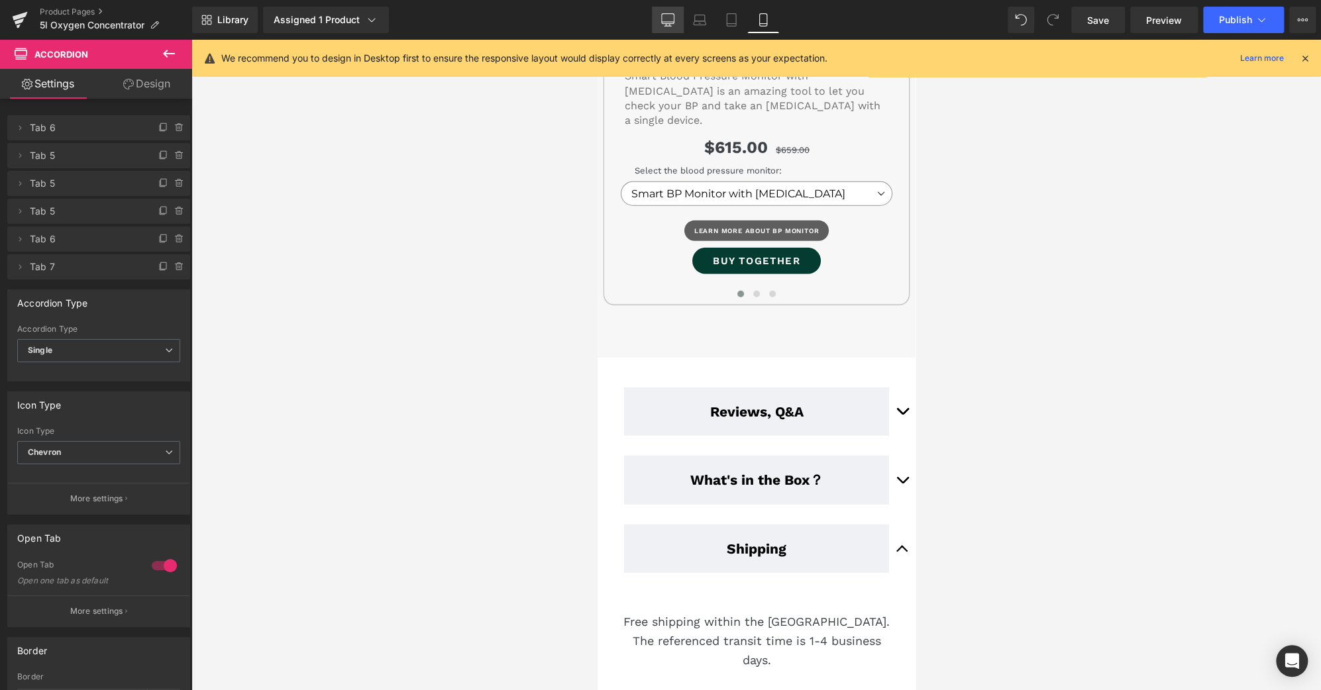
click at [664, 17] on icon at bounding box center [667, 19] width 13 height 13
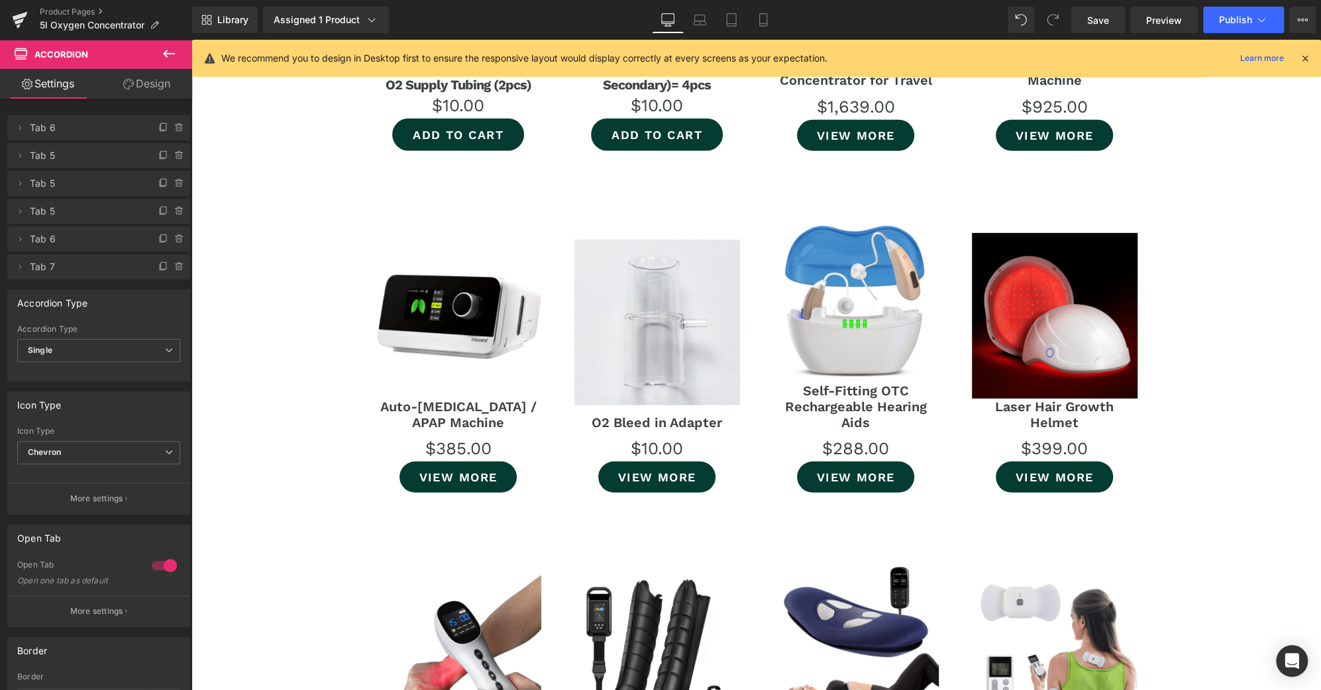
scroll to position [7752, 0]
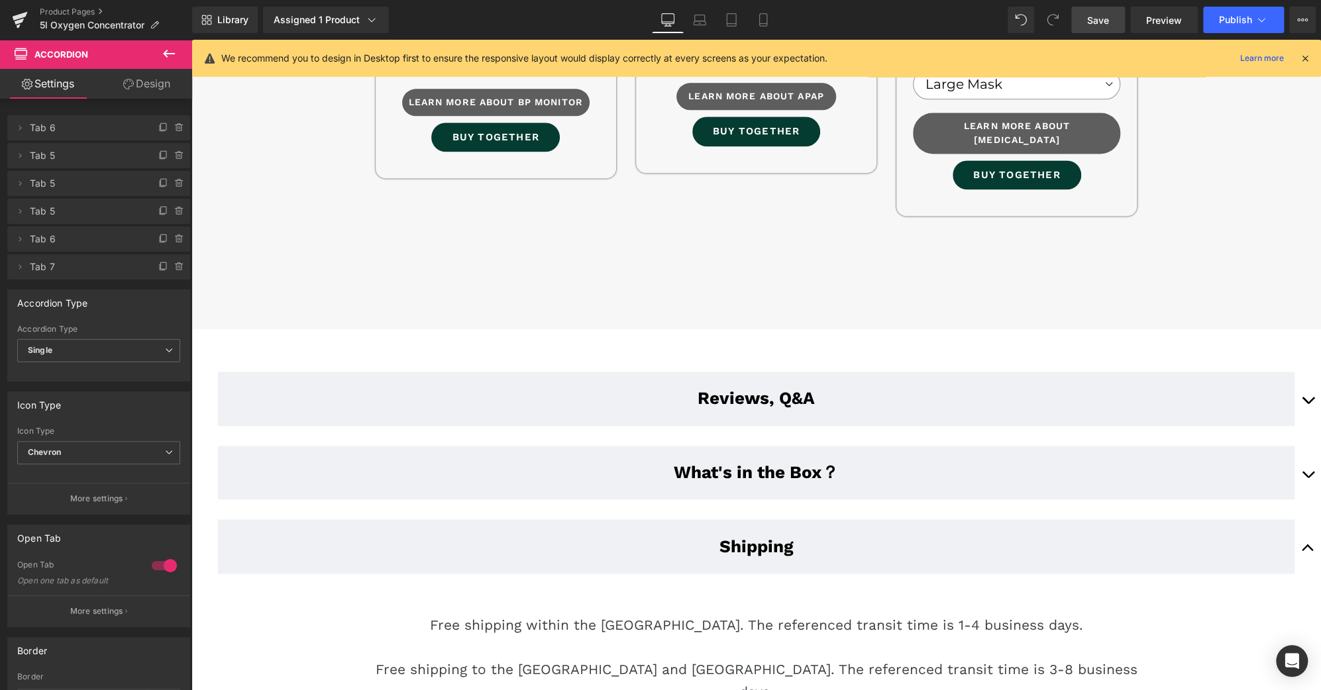
click at [1114, 21] on link "Save" at bounding box center [1098, 20] width 54 height 26
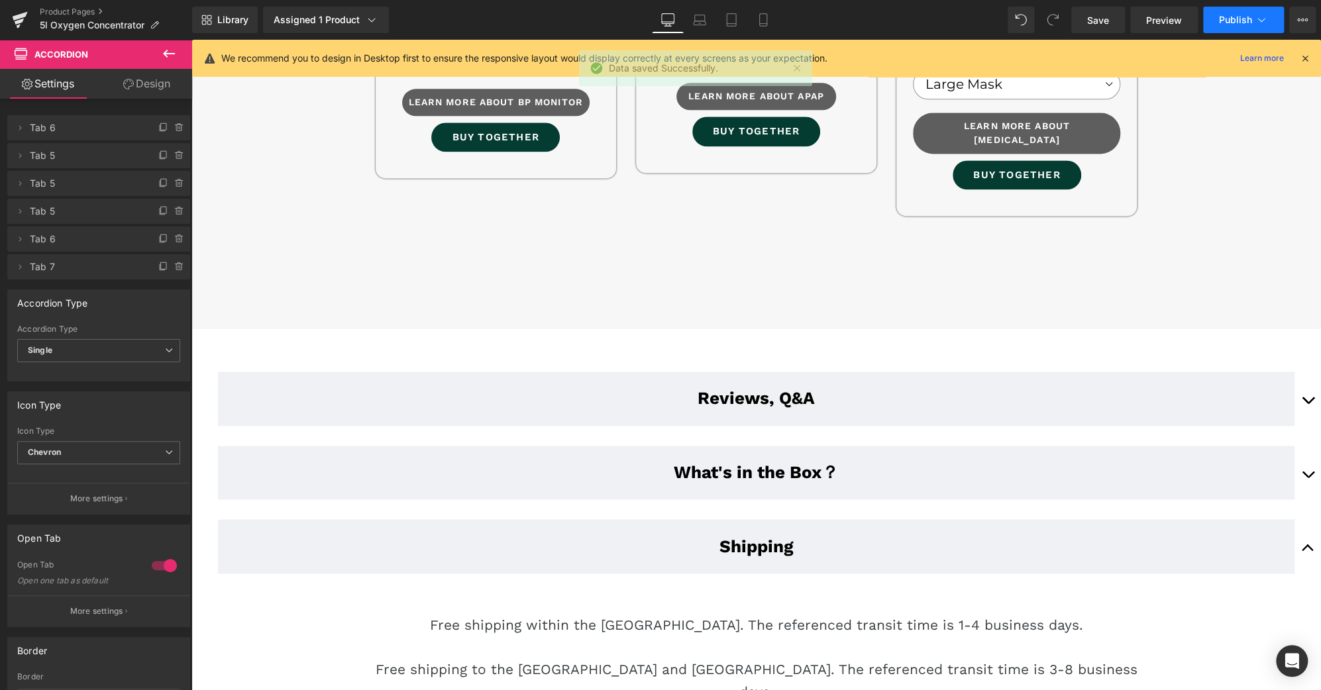
click at [1222, 16] on span "Publish" at bounding box center [1235, 20] width 33 height 11
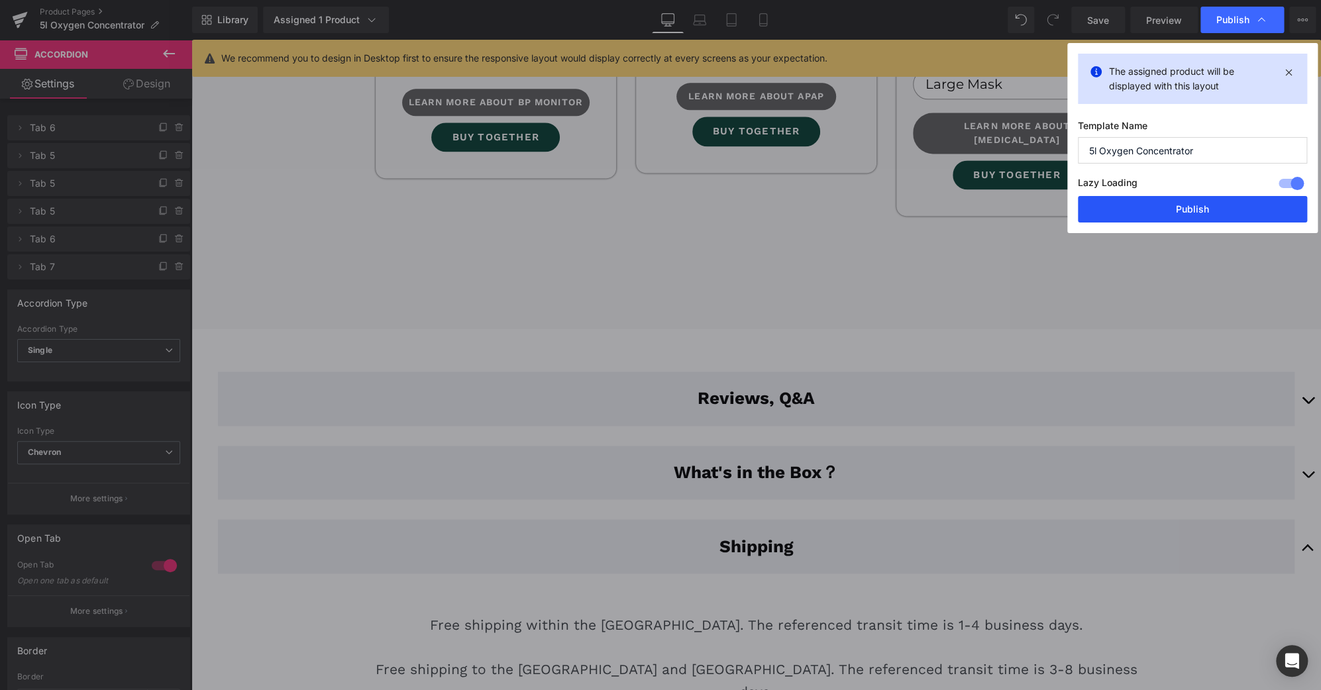
click at [1192, 206] on button "Publish" at bounding box center [1192, 209] width 229 height 26
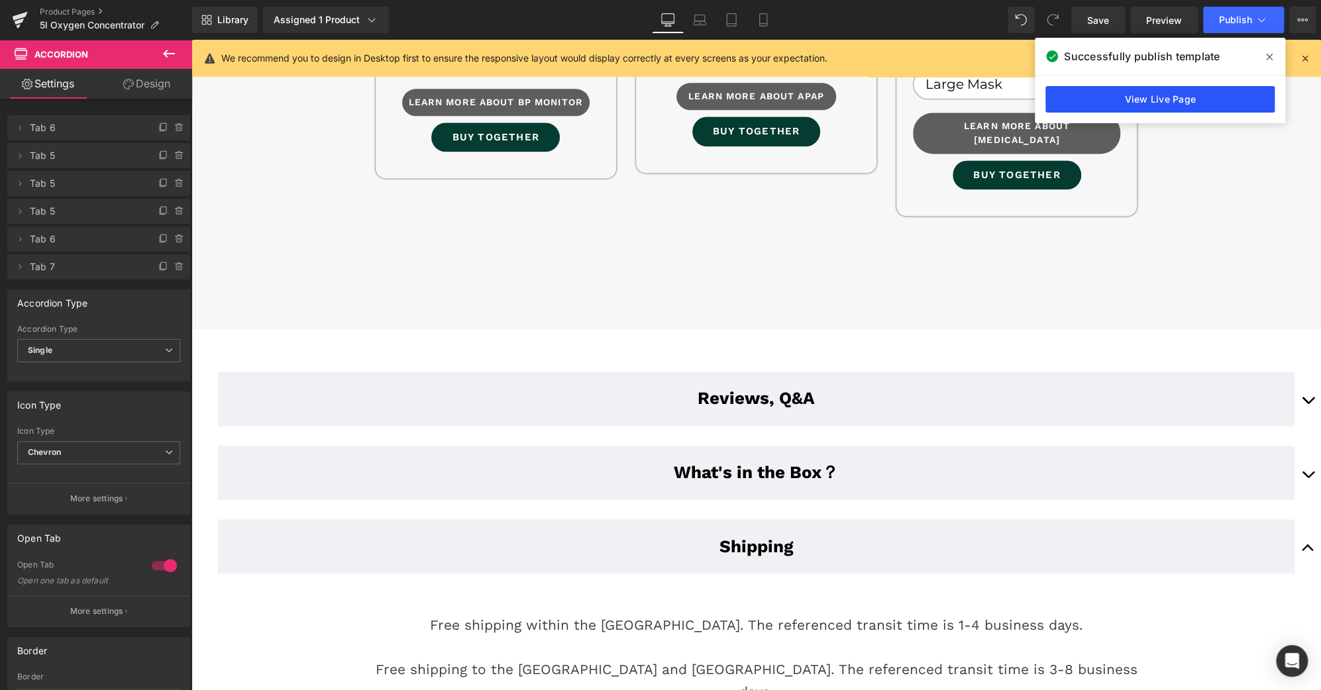
click at [1208, 109] on link "View Live Page" at bounding box center [1159, 99] width 229 height 26
